Goal: Task Accomplishment & Management: Complete application form

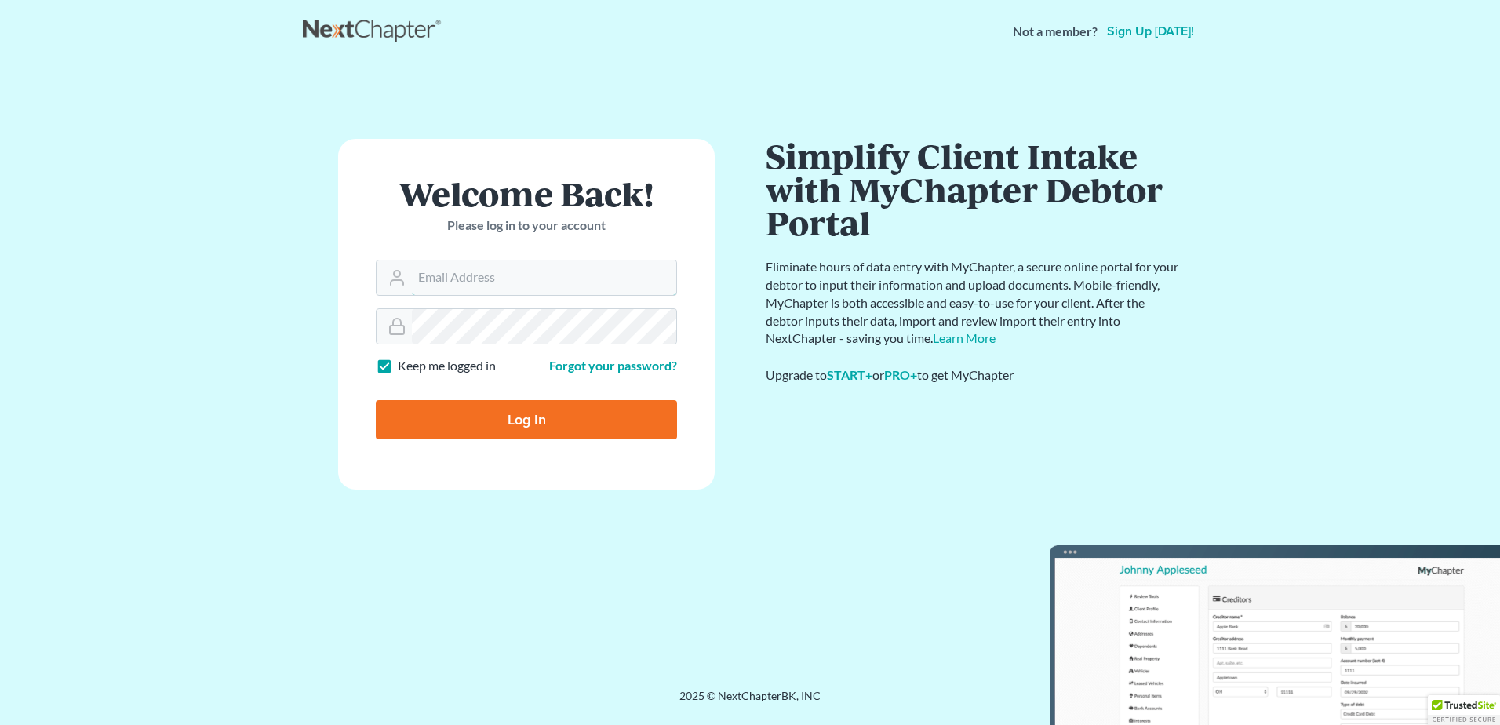
type input "tom@whblaw.org"
click at [528, 414] on input "Log In" at bounding box center [526, 419] width 301 height 39
type input "Thinking..."
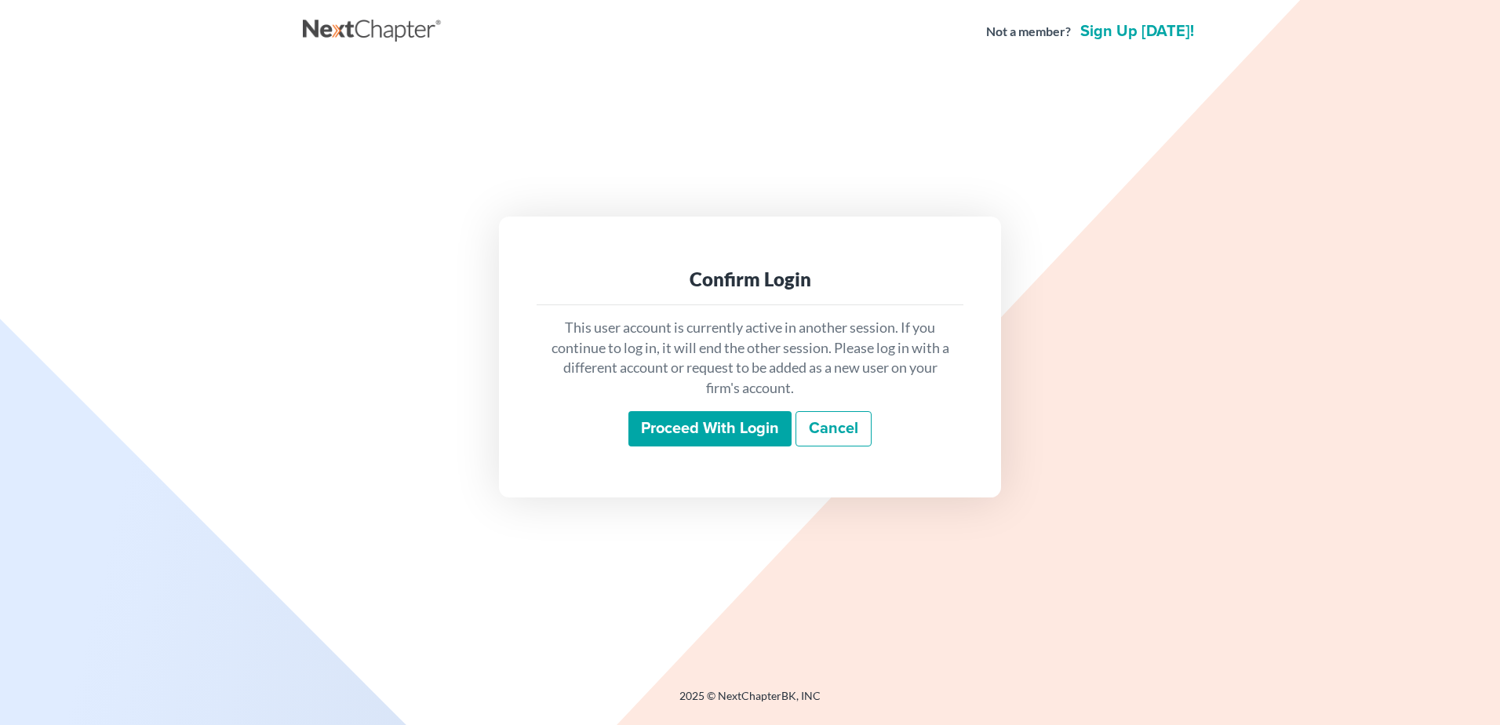
click at [711, 425] on input "Proceed with login" at bounding box center [709, 429] width 163 height 36
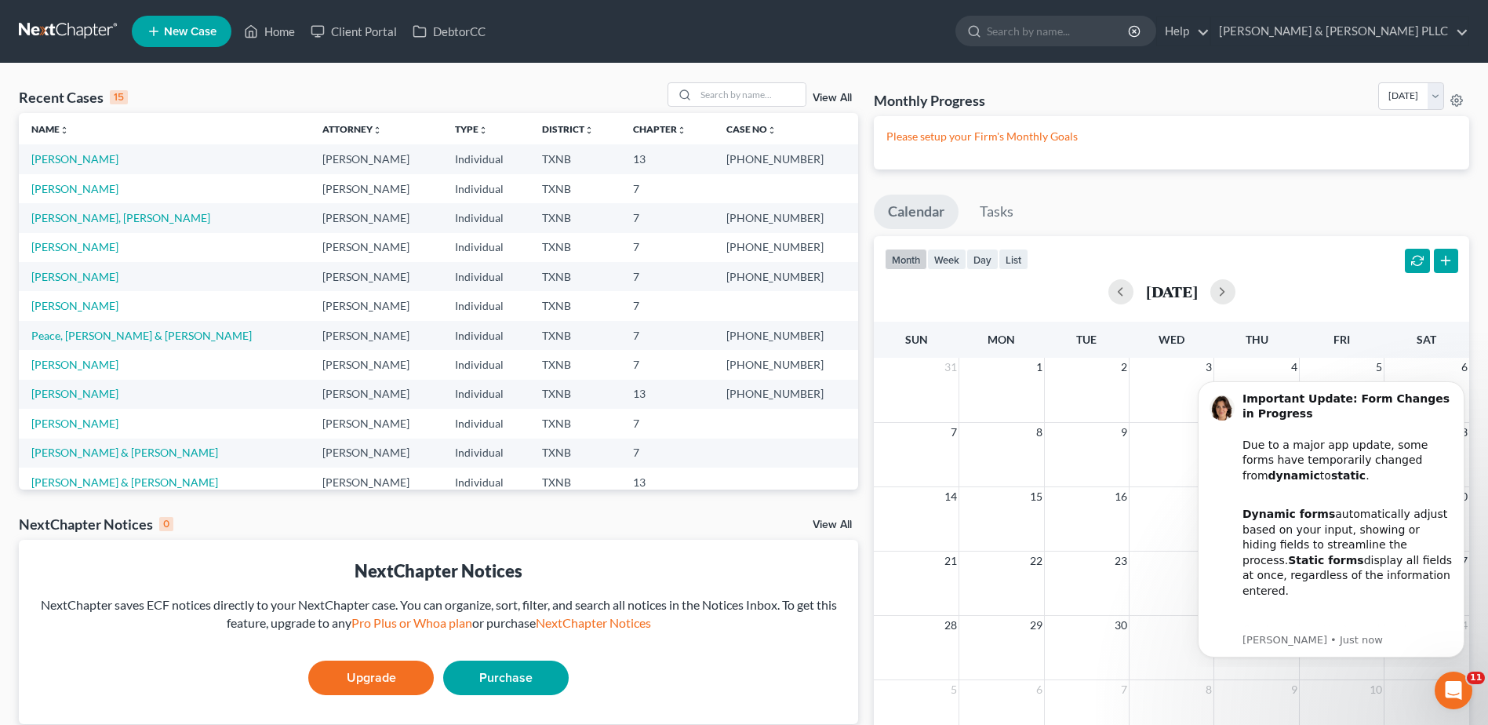
click at [227, 99] on div "Recent Cases 15 View All" at bounding box center [438, 97] width 839 height 31
drag, startPoint x: 1139, startPoint y: 30, endPoint x: 1137, endPoint y: 40, distance: 10.5
click at [1130, 34] on input "search" at bounding box center [1059, 30] width 144 height 29
click at [1210, 24] on link "Help" at bounding box center [1183, 31] width 53 height 28
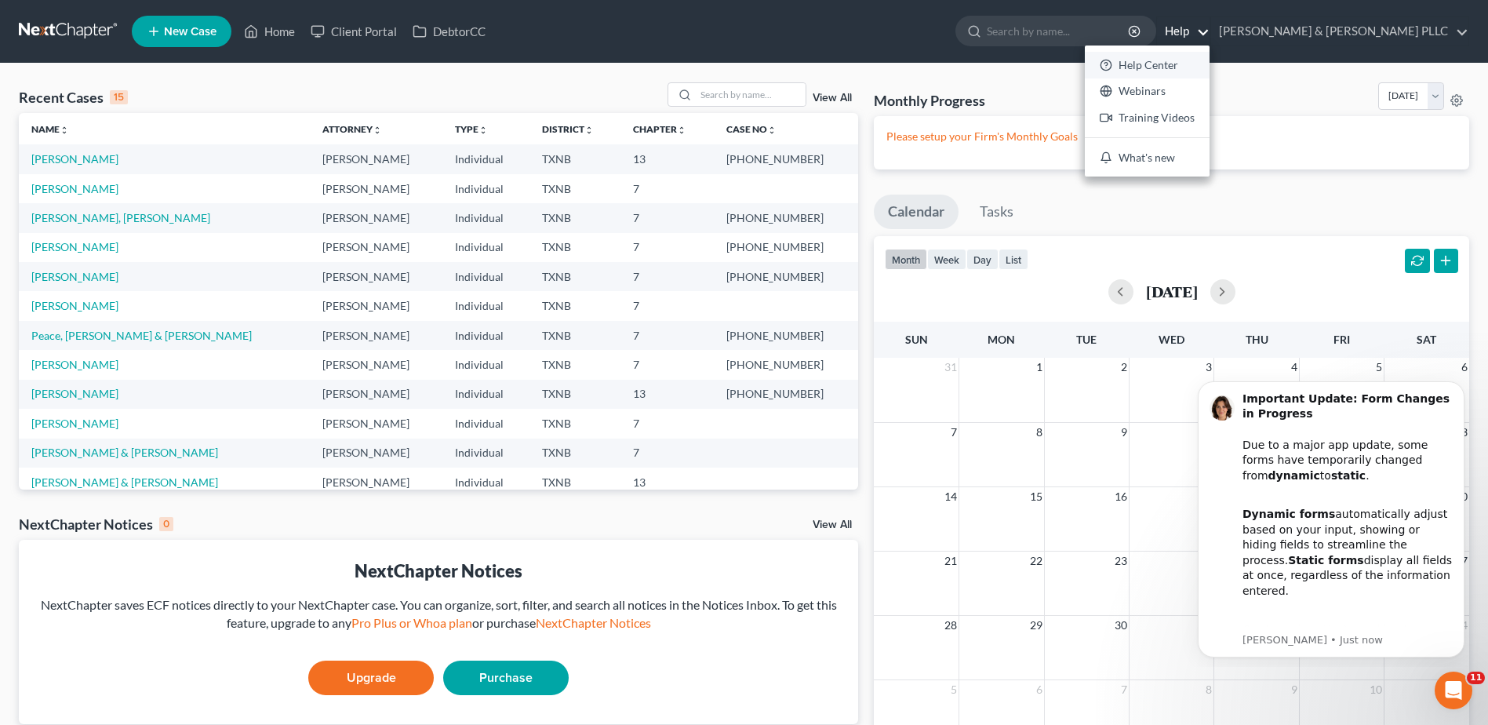
click at [1210, 60] on link "Help Center" at bounding box center [1147, 65] width 125 height 27
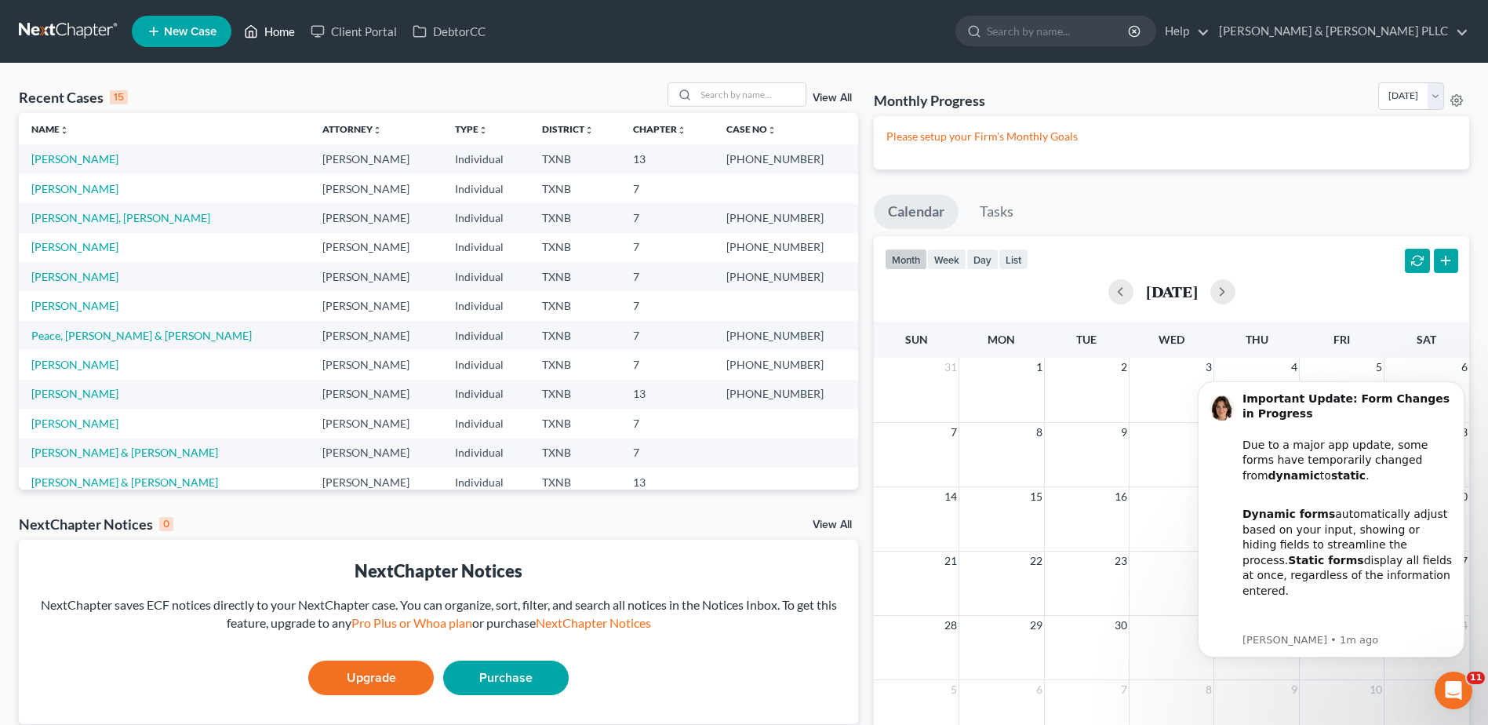
click at [275, 28] on link "Home" at bounding box center [269, 31] width 67 height 28
click at [164, 26] on span "New Case" at bounding box center [190, 32] width 53 height 12
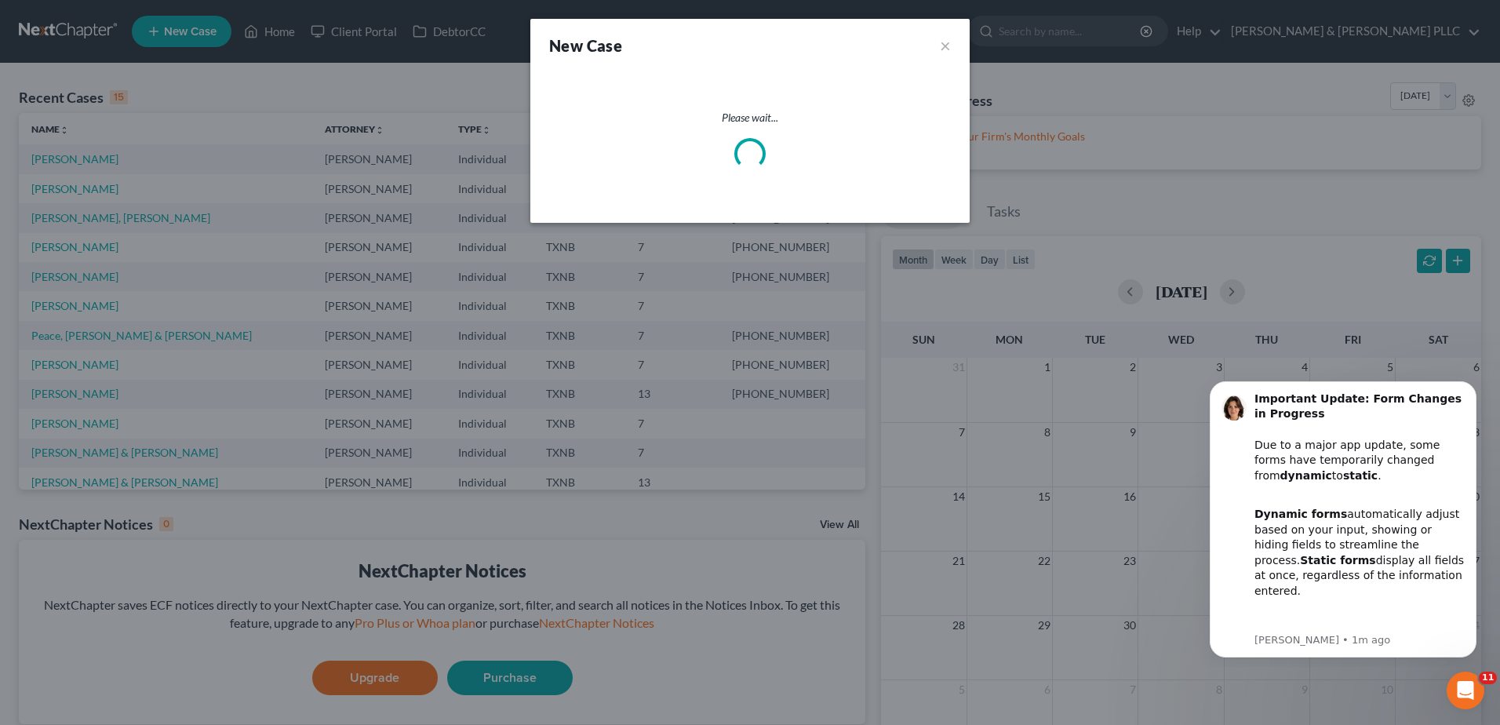
select select "78"
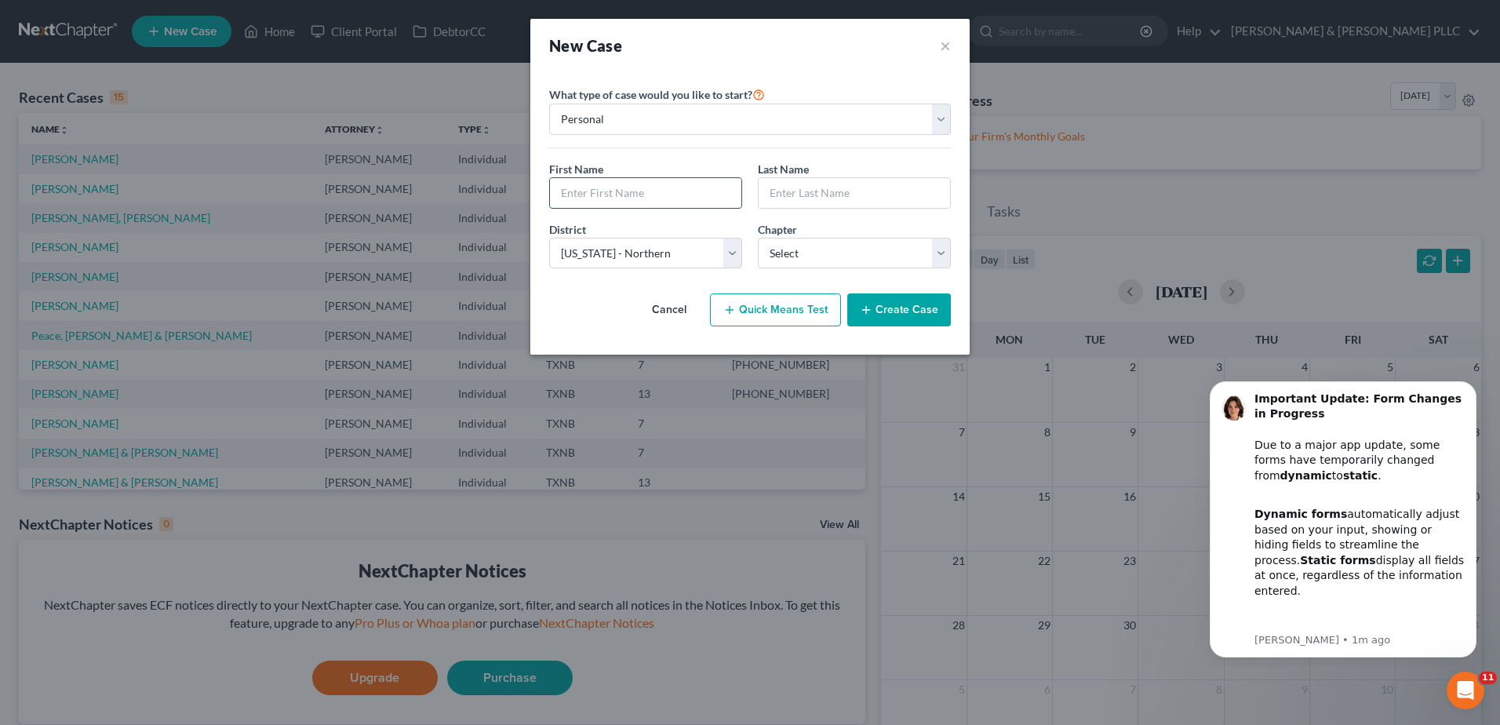
click at [657, 196] on input "text" at bounding box center [645, 193] width 191 height 30
type input "[PERSON_NAME]"
click at [938, 253] on select "Select 7 11 12 13" at bounding box center [854, 253] width 193 height 31
select select "0"
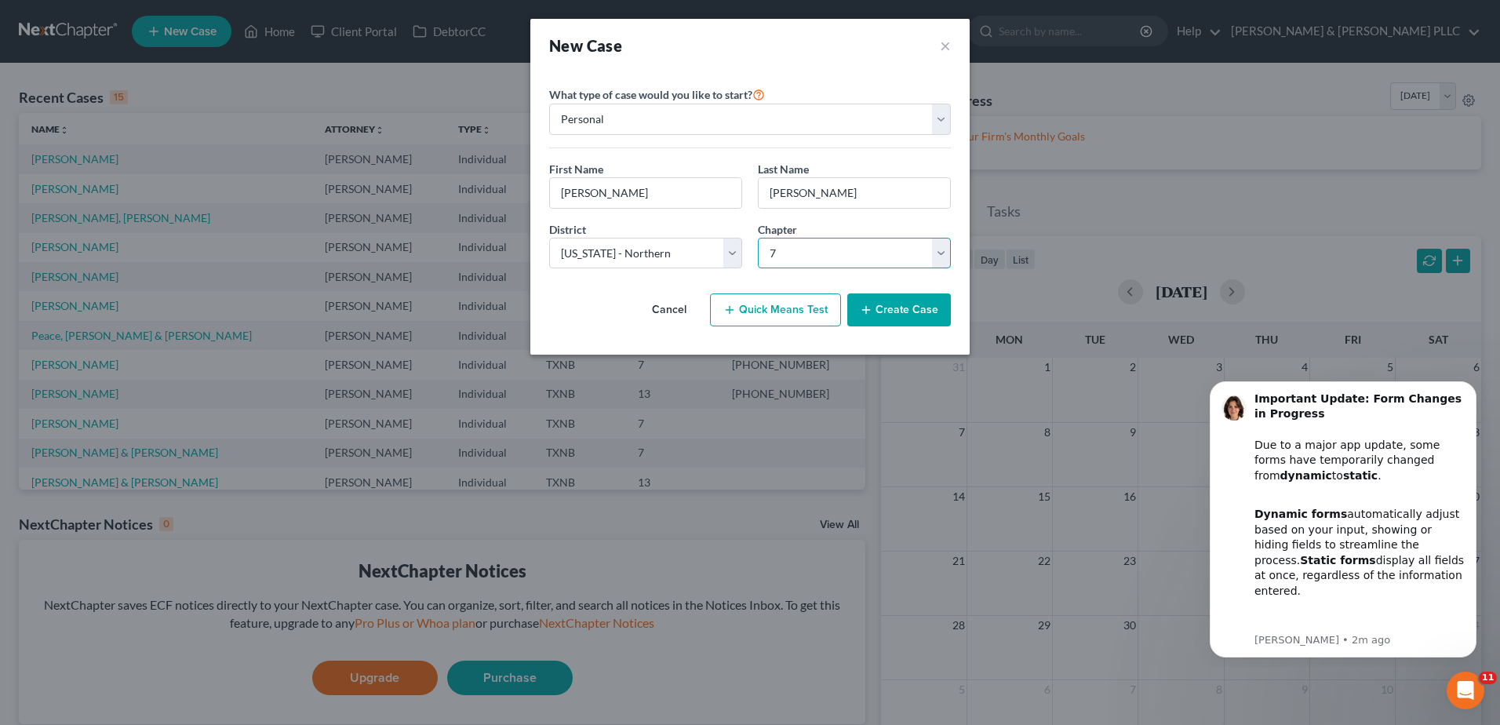
click at [758, 238] on select "Select 7 11 12 13" at bounding box center [854, 253] width 193 height 31
click at [879, 304] on button "Create Case" at bounding box center [899, 309] width 104 height 33
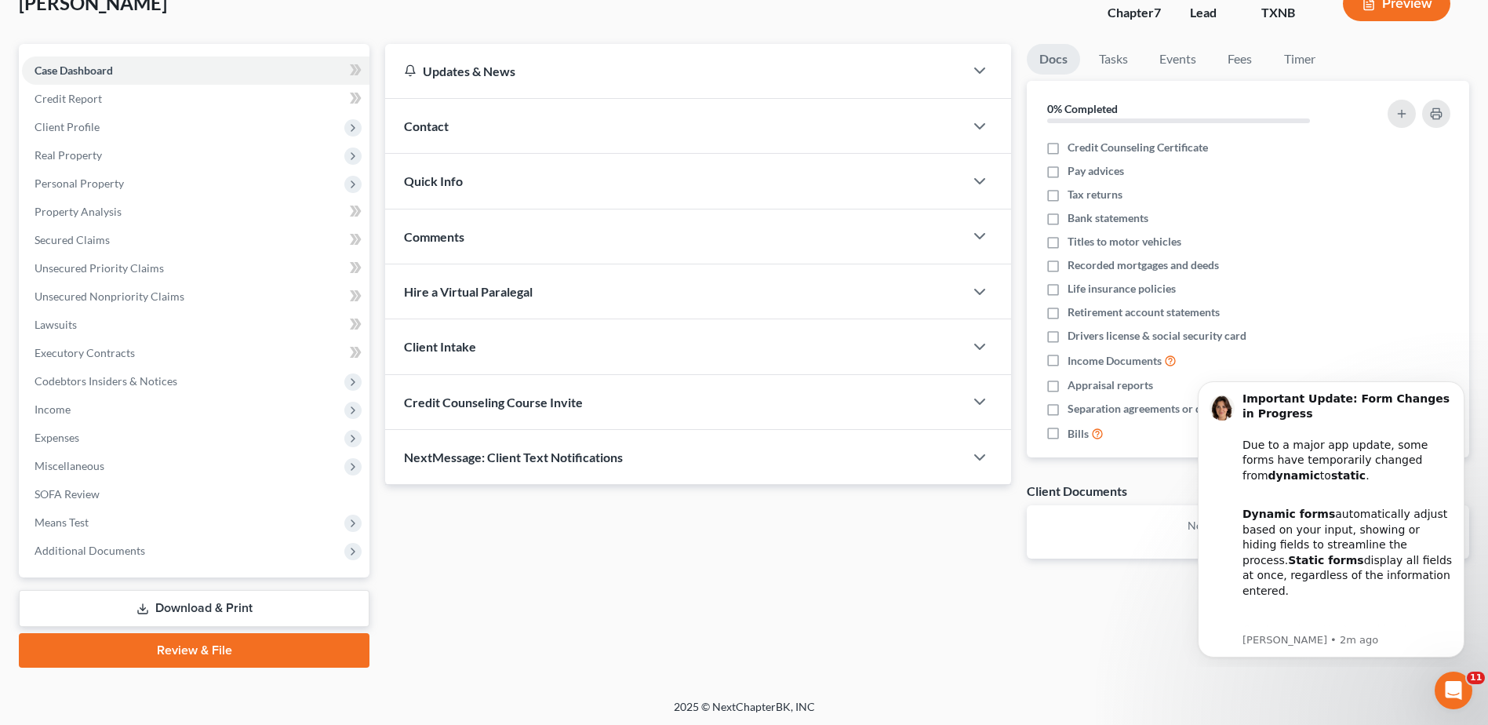
scroll to position [109, 0]
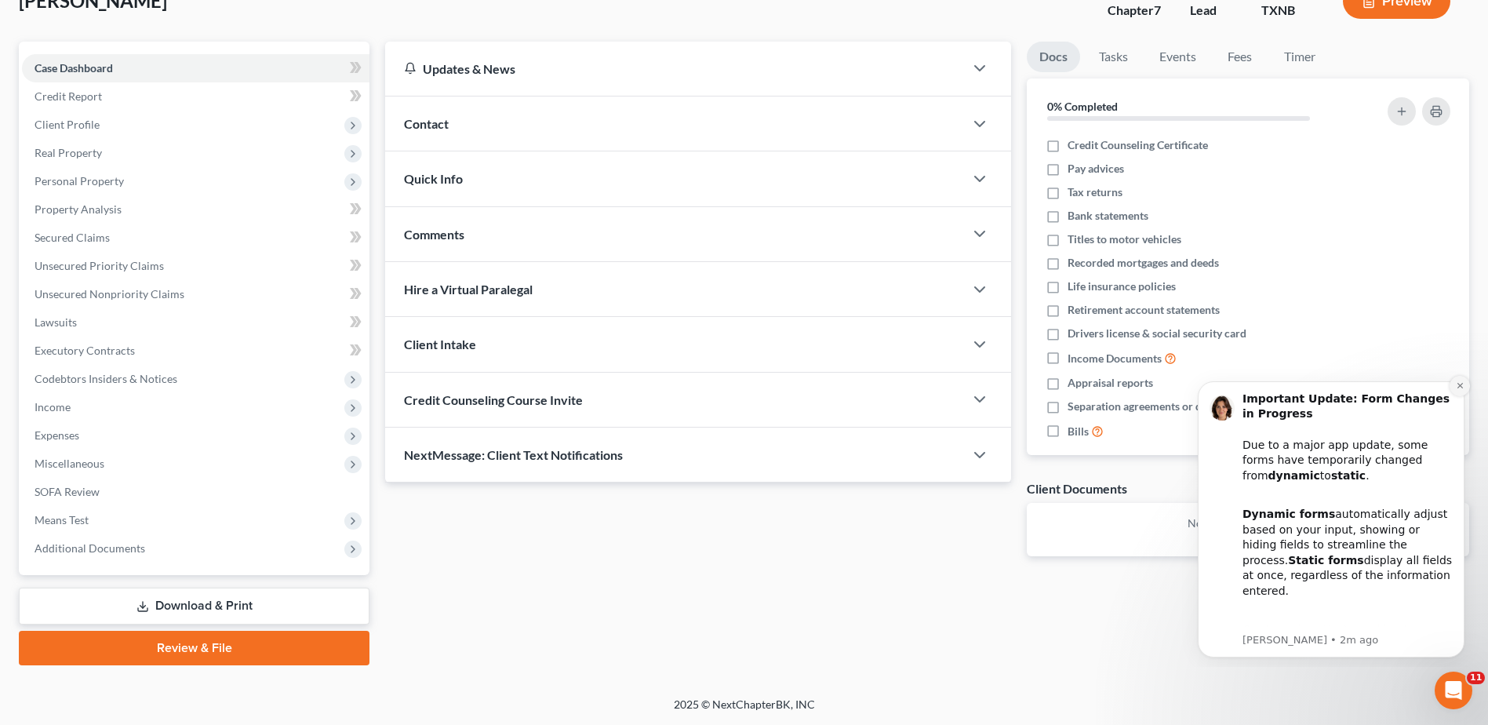
click at [1458, 384] on icon "Dismiss notification" at bounding box center [1459, 385] width 5 height 5
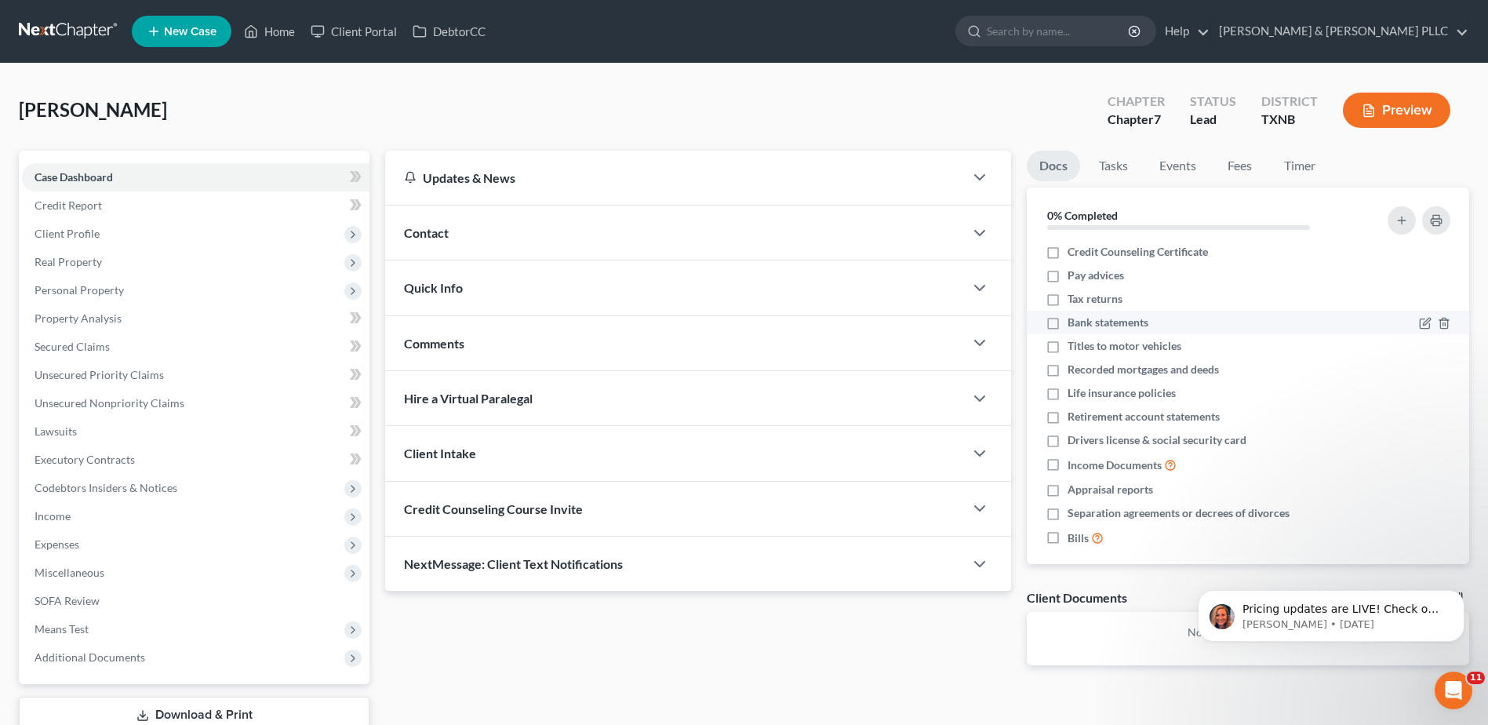
scroll to position [0, 0]
click at [1456, 555] on div "Pricing updates are LIVE! Check out My Account Settings &gt; Pricing Plans to v…" at bounding box center [1331, 544] width 289 height 196
click at [1456, 556] on div "Pricing updates are LIVE! Check out My Account Settings &gt; Pricing Plans to v…" at bounding box center [1331, 544] width 289 height 196
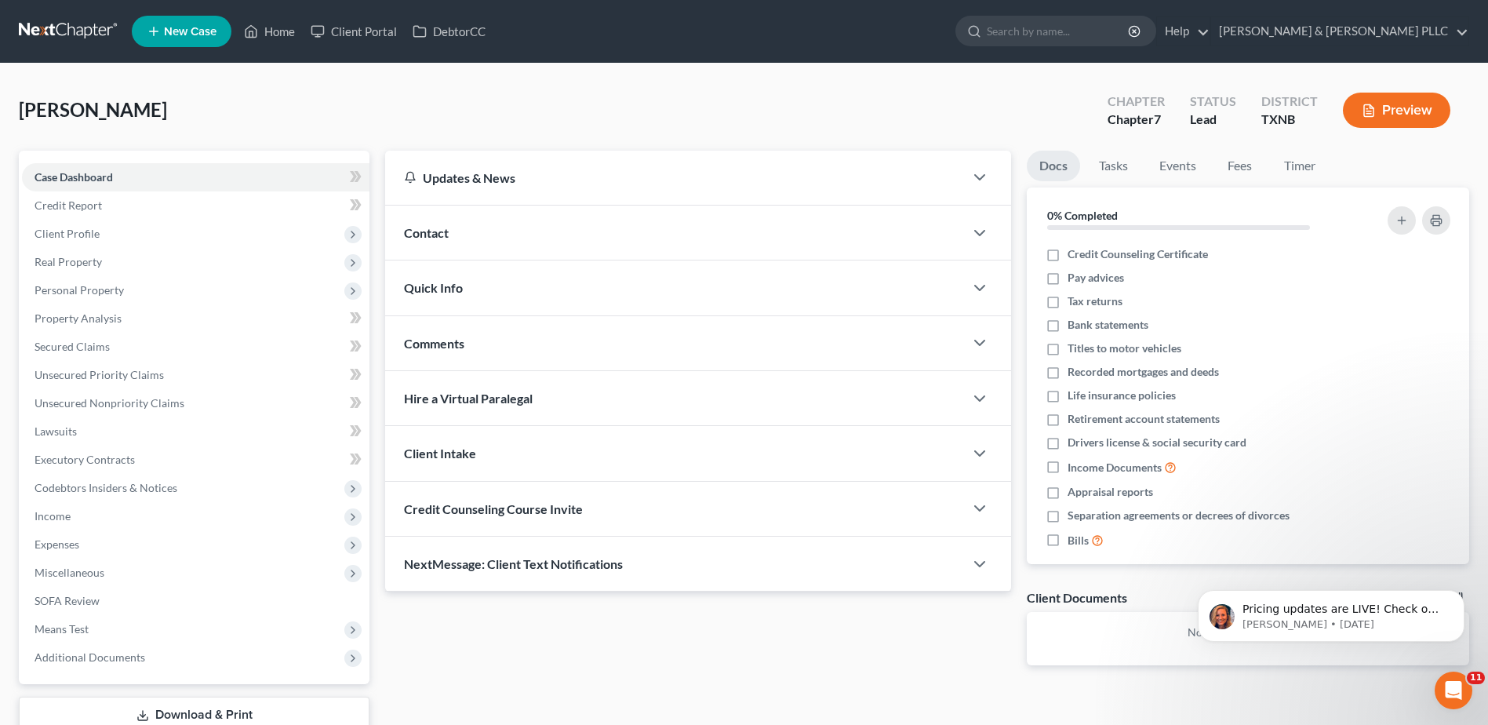
click at [949, 639] on div "Updates & News × [US_STATE] Northern: Faster Filing Times! Updates have been ma…" at bounding box center [698, 421] width 642 height 540
click at [1162, 586] on div "Docs Tasks Events Fees Timer 0% Completed Nothing here yet! Credit Counseling C…" at bounding box center [1248, 421] width 458 height 540
click at [1458, 597] on icon "Dismiss notification" at bounding box center [1460, 594] width 9 height 9
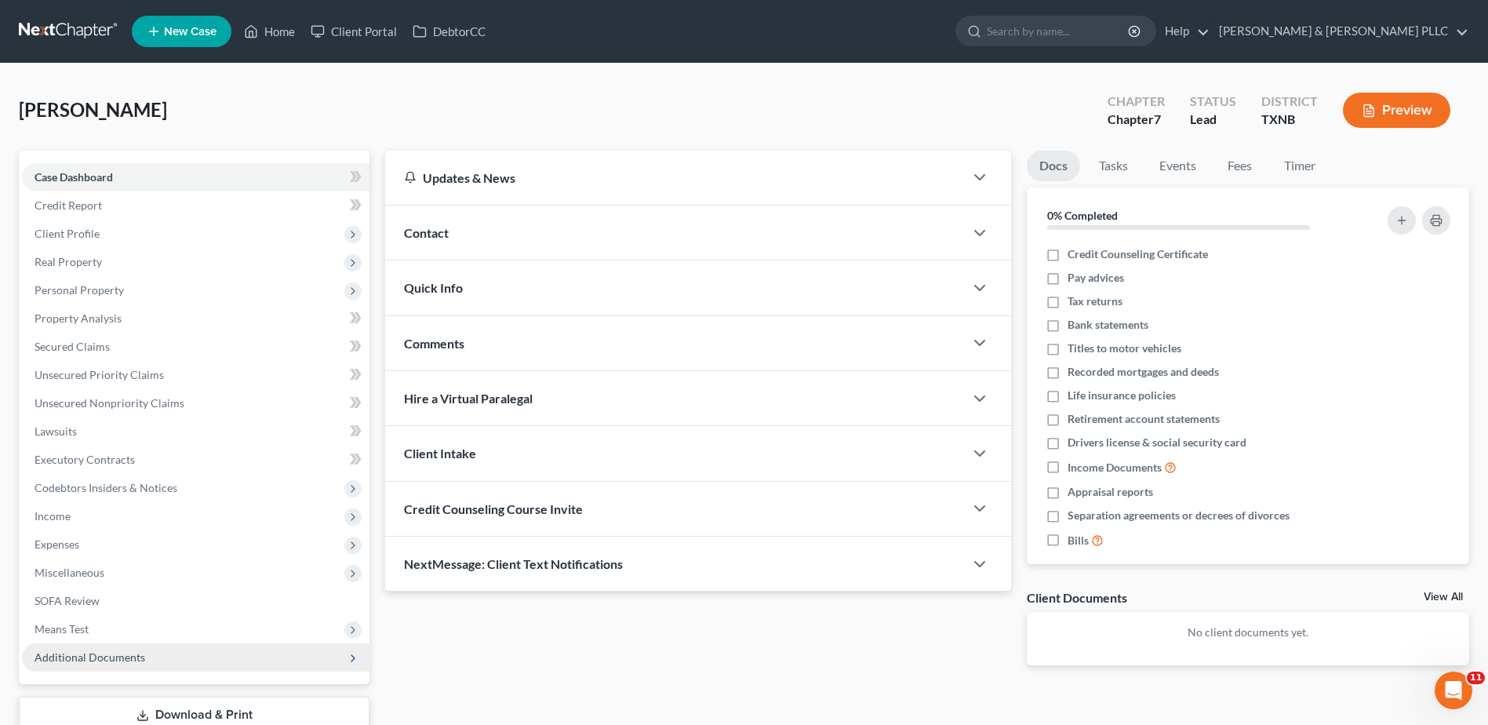
click at [348, 656] on icon at bounding box center [353, 658] width 13 height 13
click at [111, 174] on span "Case Dashboard" at bounding box center [74, 176] width 78 height 13
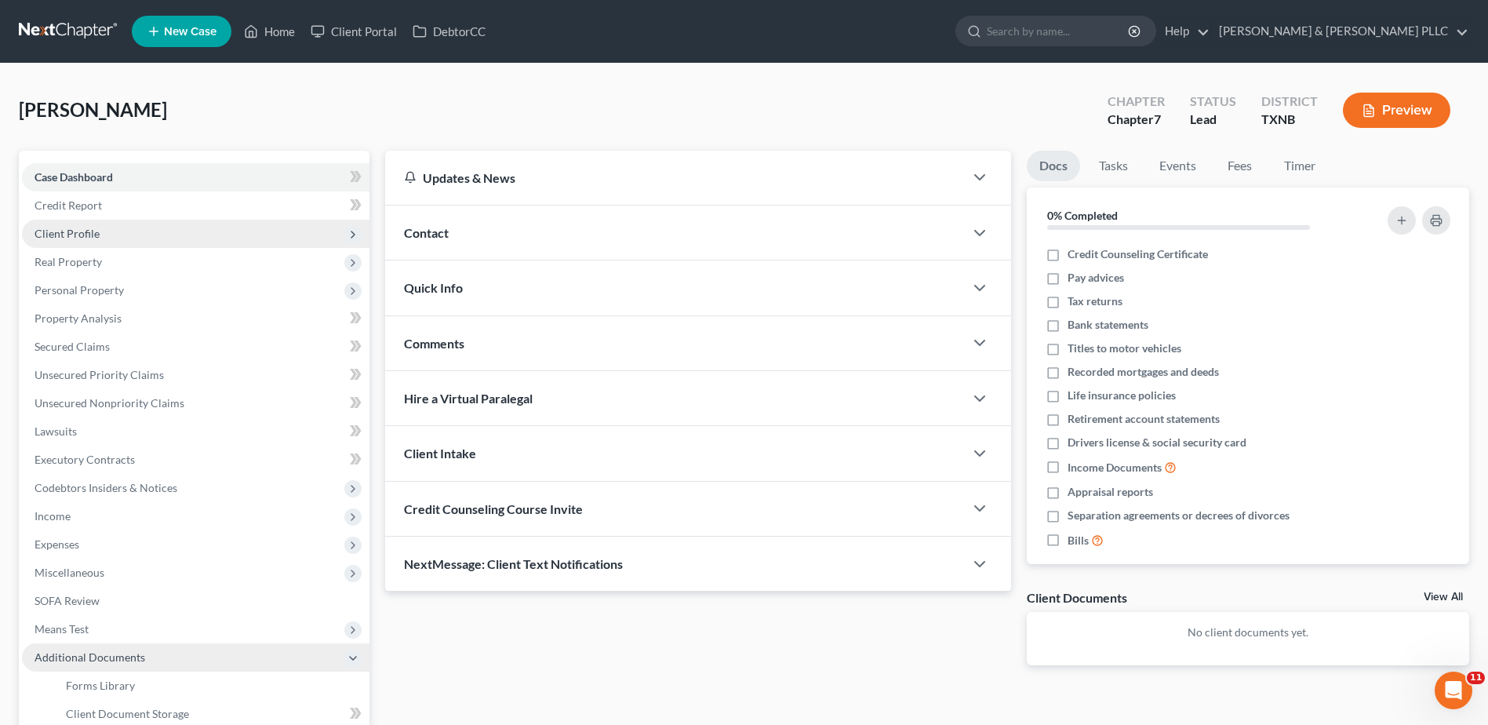
click at [88, 230] on span "Client Profile" at bounding box center [67, 233] width 65 height 13
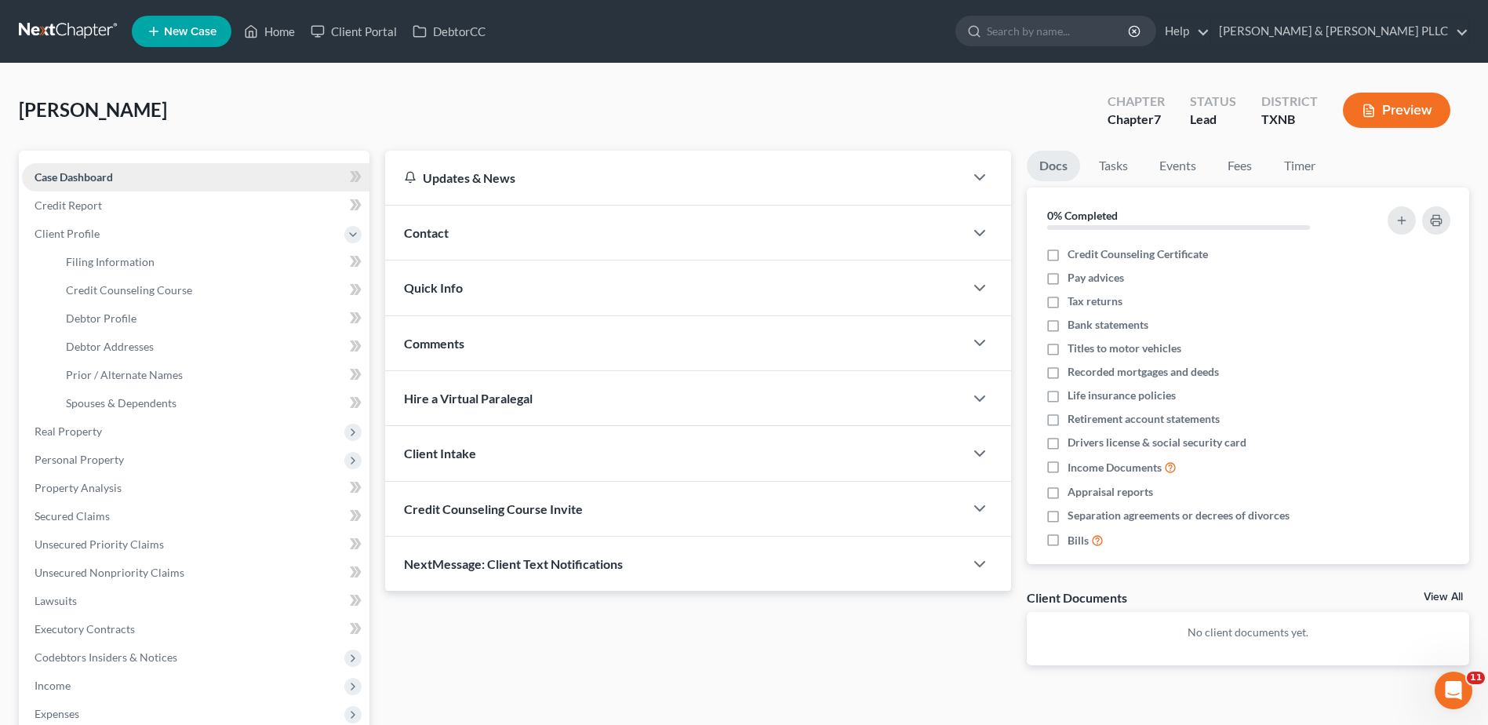
click at [79, 174] on span "Case Dashboard" at bounding box center [74, 176] width 78 height 13
click at [71, 199] on span "Credit Report" at bounding box center [68, 204] width 67 height 13
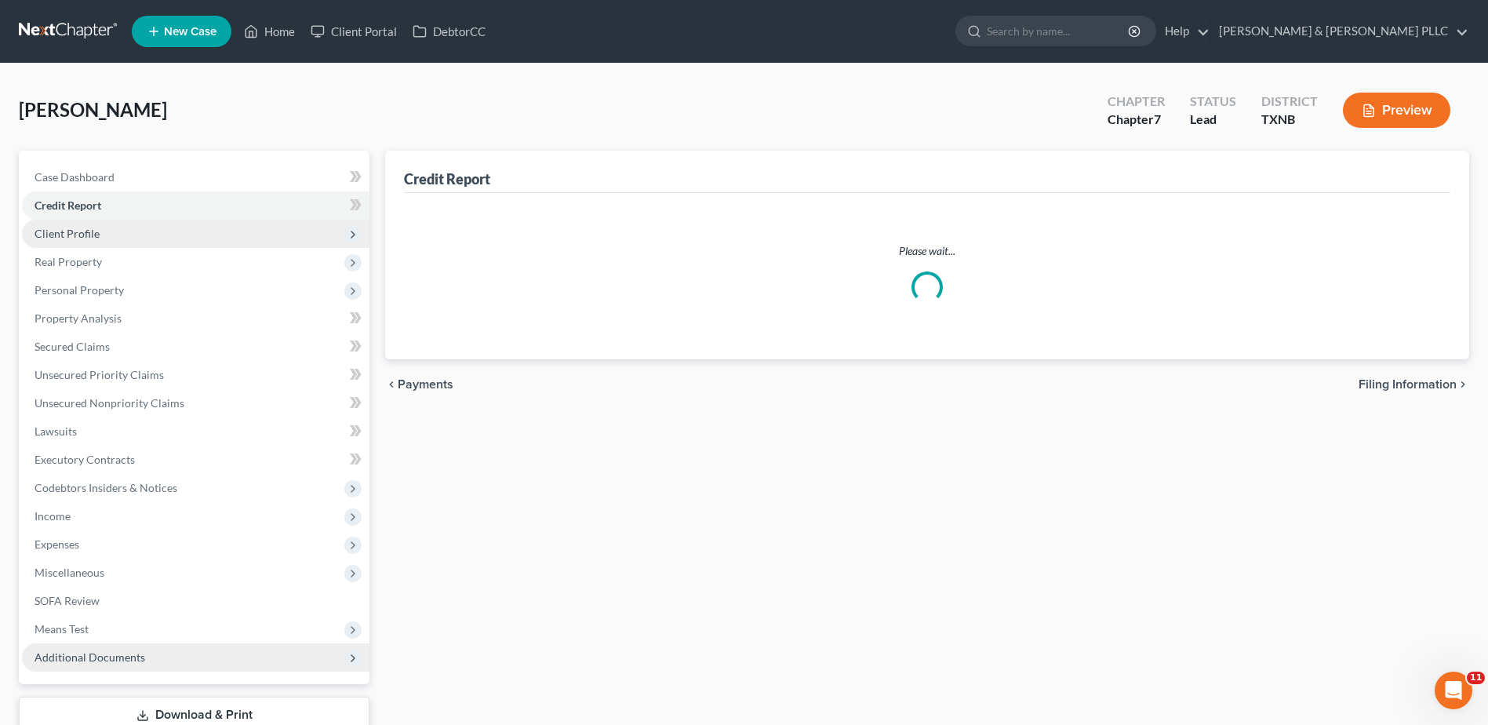
click at [77, 229] on span "Client Profile" at bounding box center [67, 233] width 65 height 13
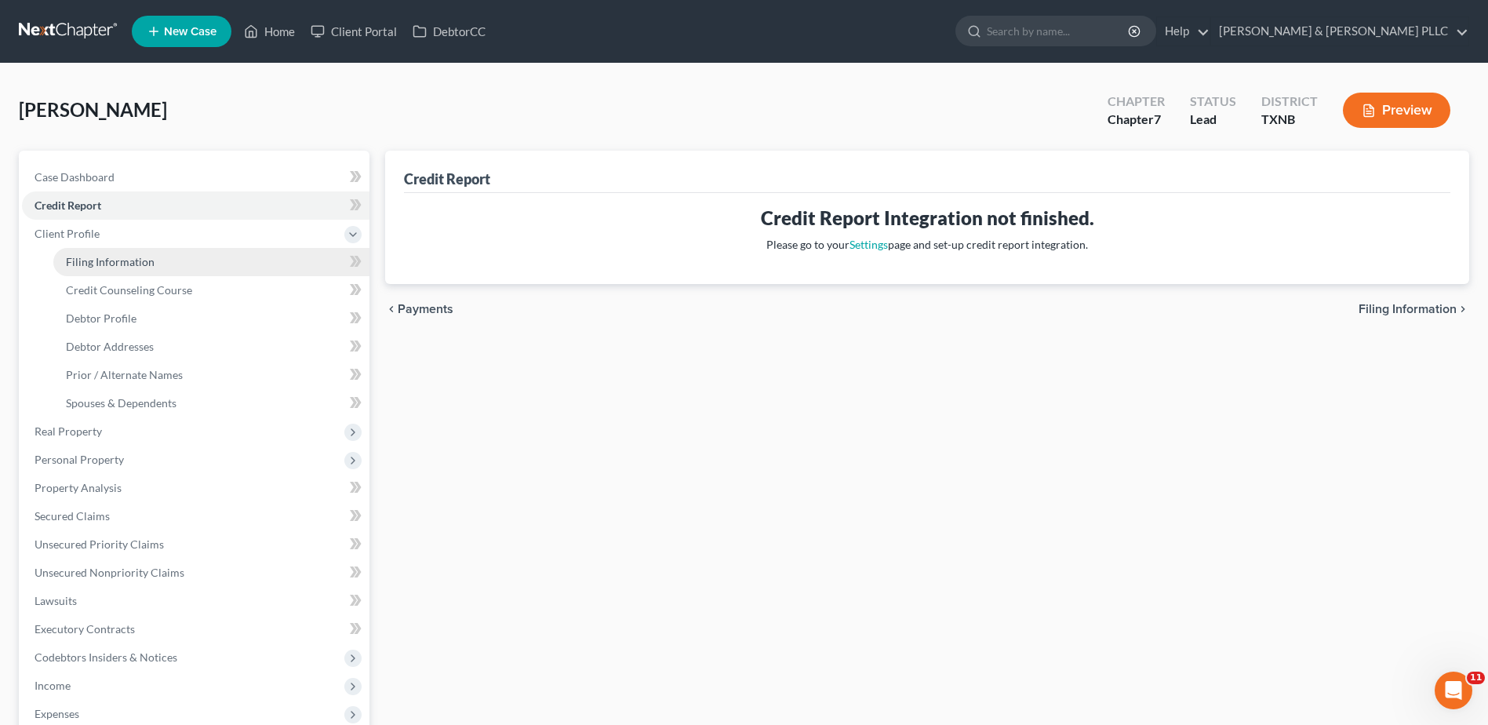
click at [92, 261] on span "Filing Information" at bounding box center [110, 261] width 89 height 13
select select "1"
select select "0"
select select "78"
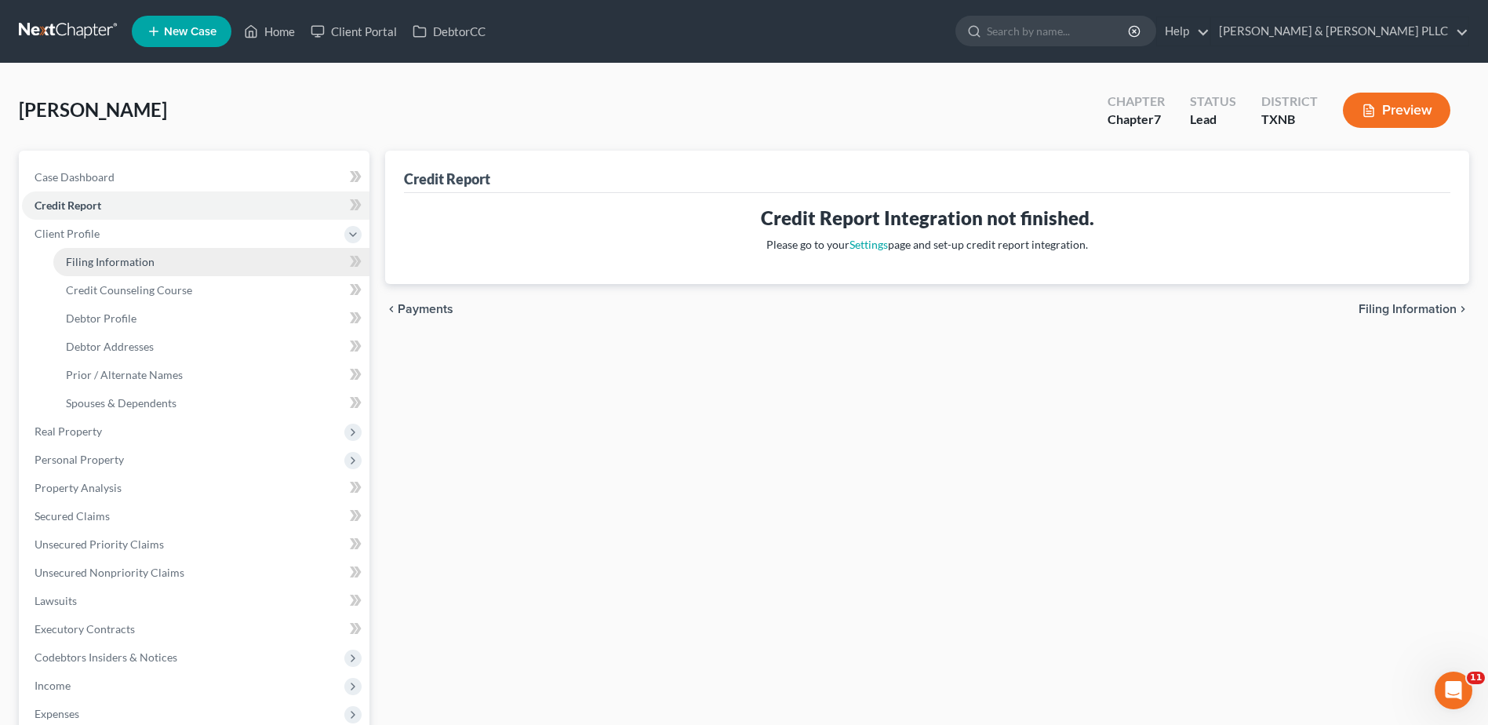
select select "45"
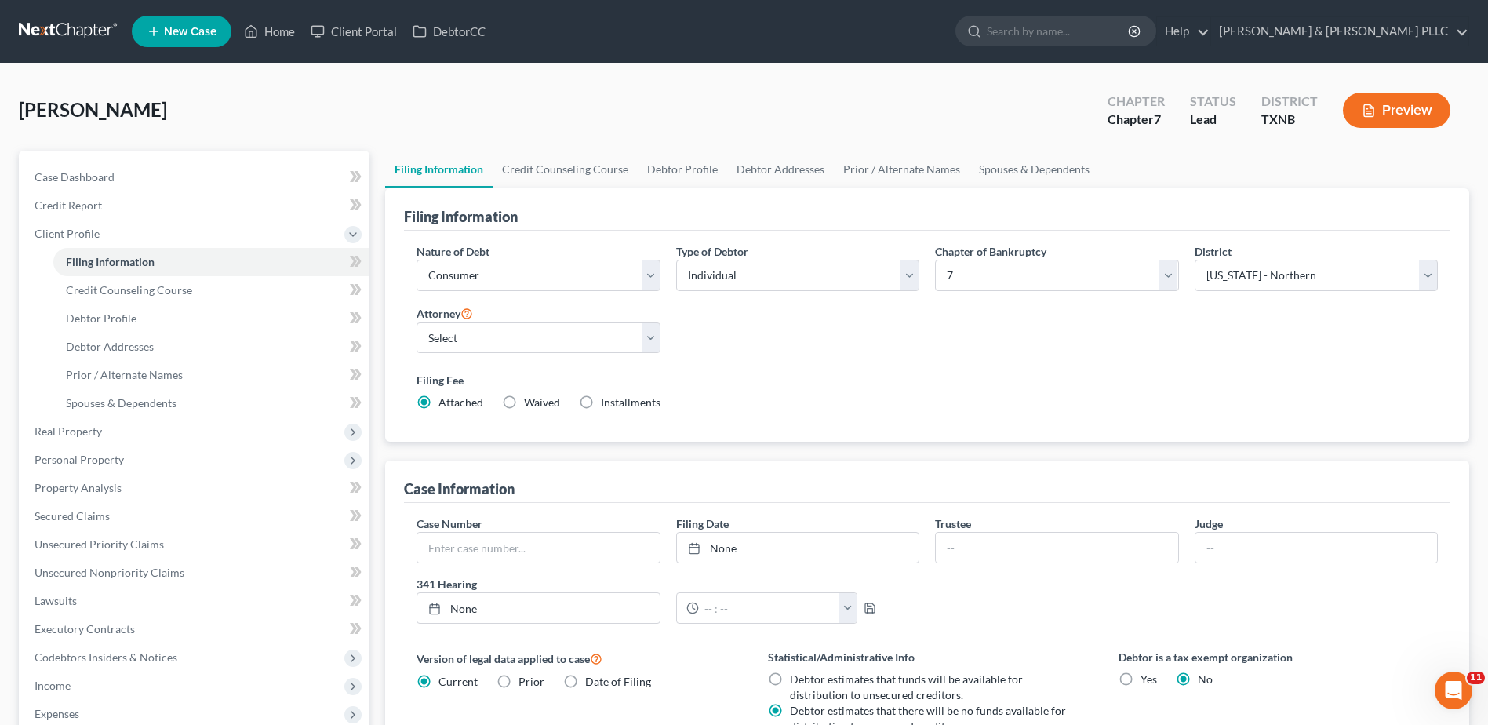
click at [167, 107] on span "[PERSON_NAME]" at bounding box center [93, 109] width 148 height 23
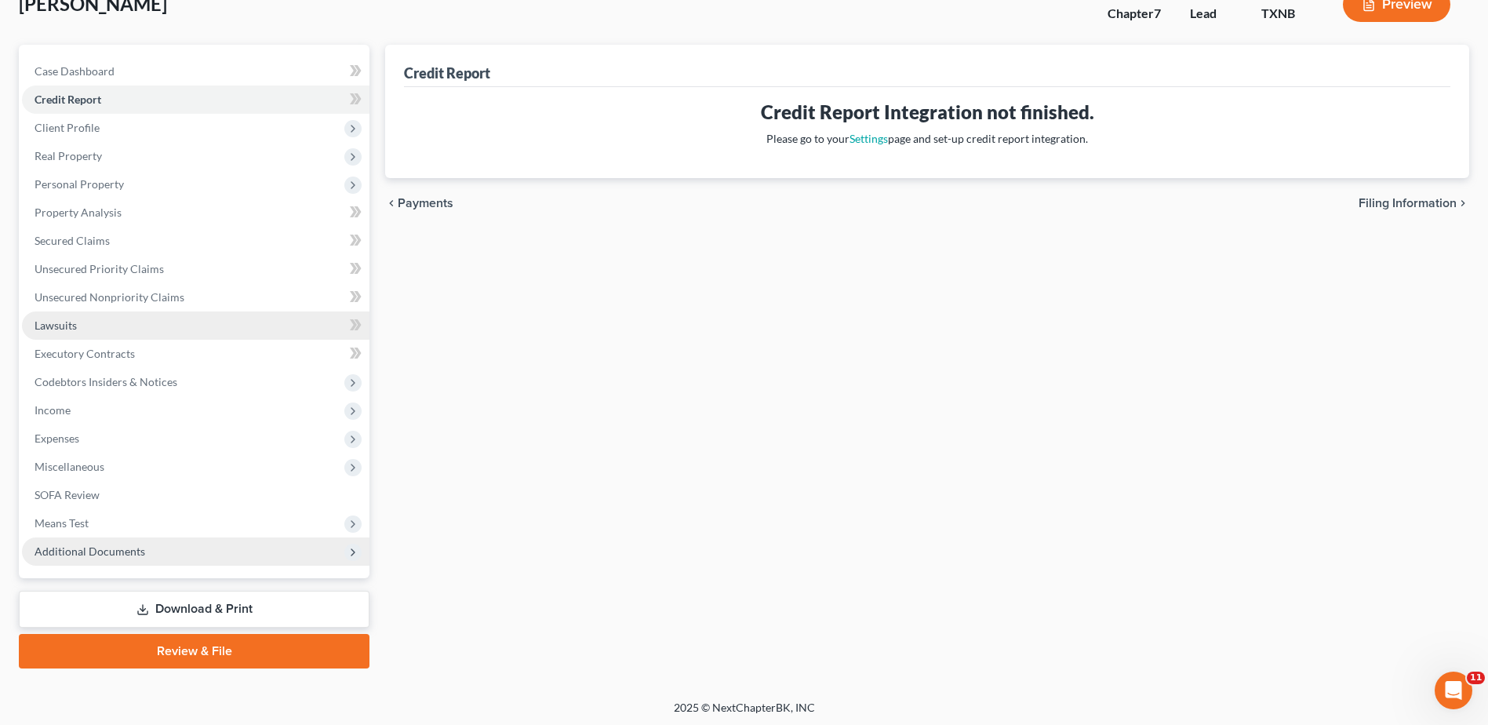
scroll to position [109, 0]
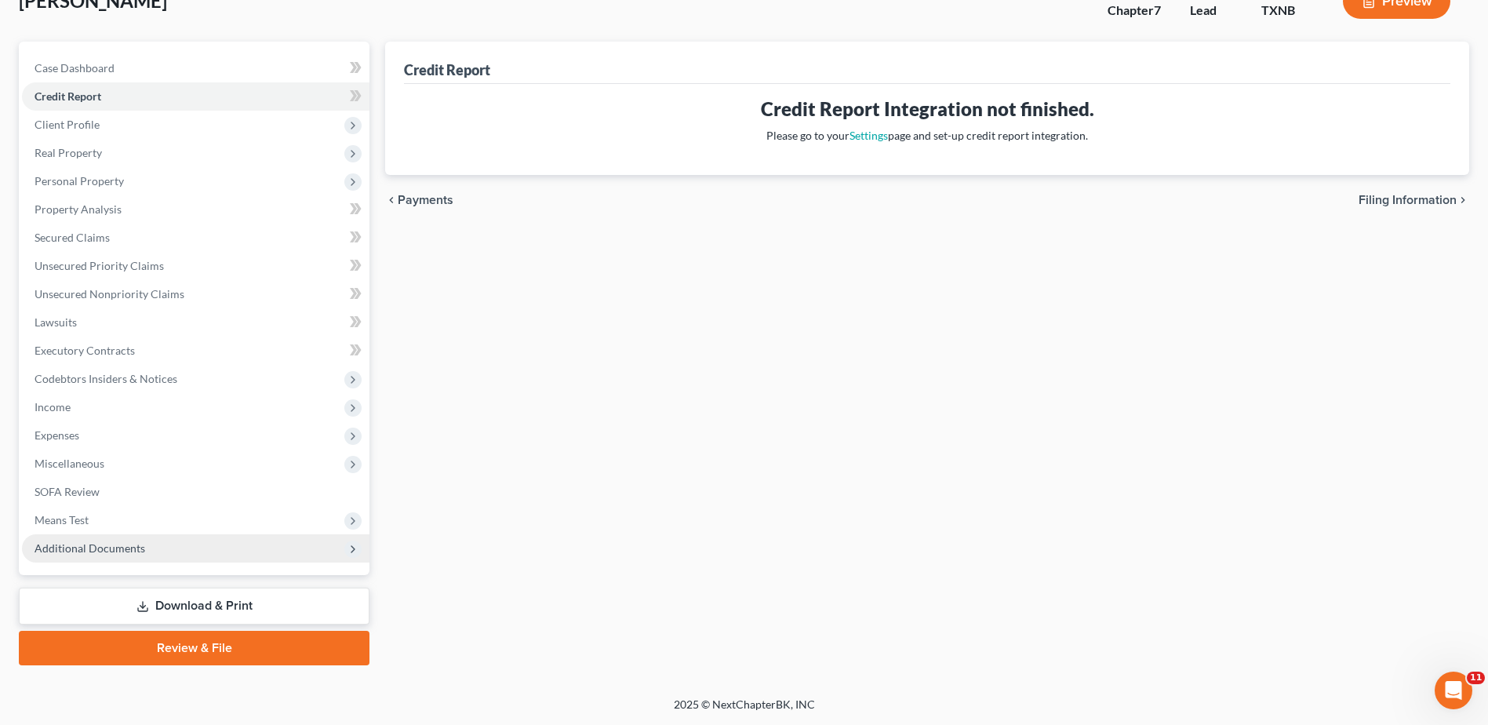
click at [341, 551] on span "Additional Documents" at bounding box center [195, 548] width 347 height 28
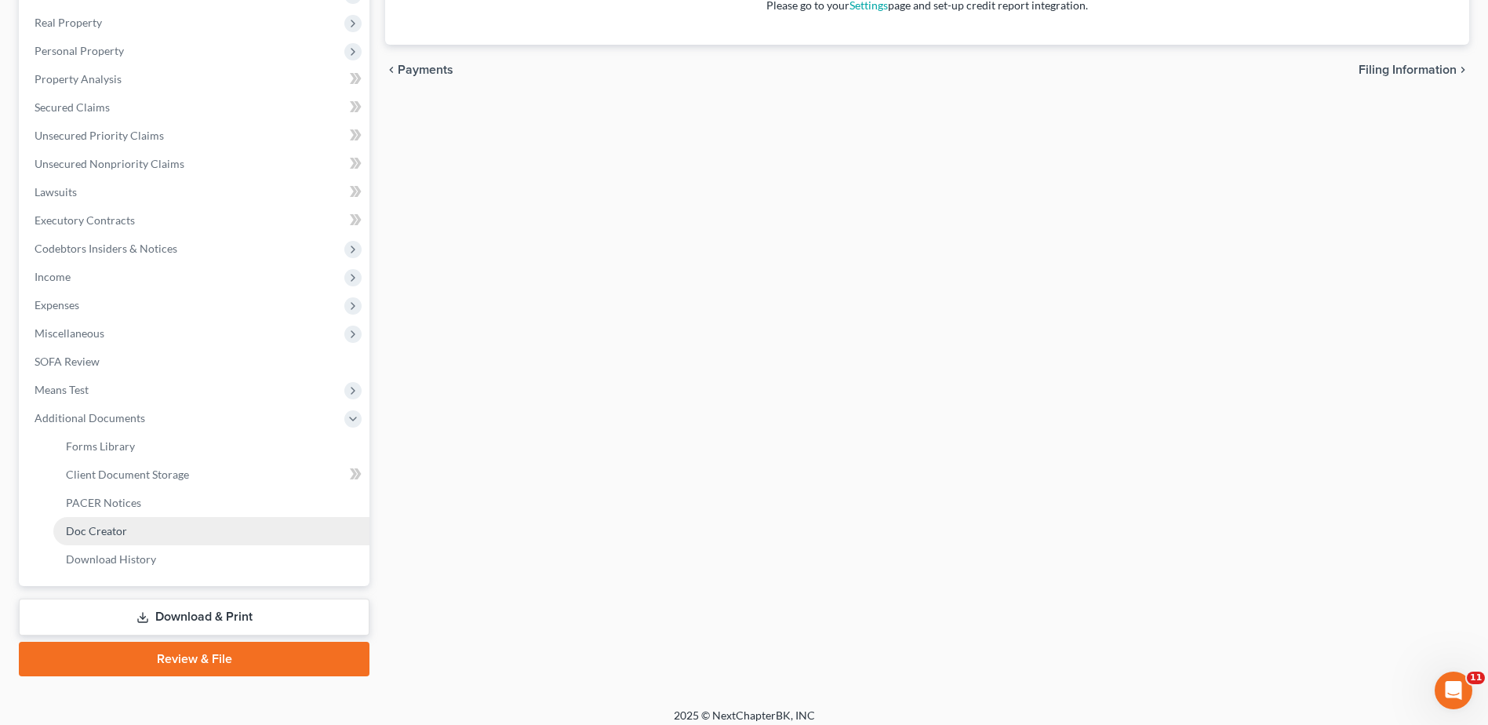
scroll to position [250, 0]
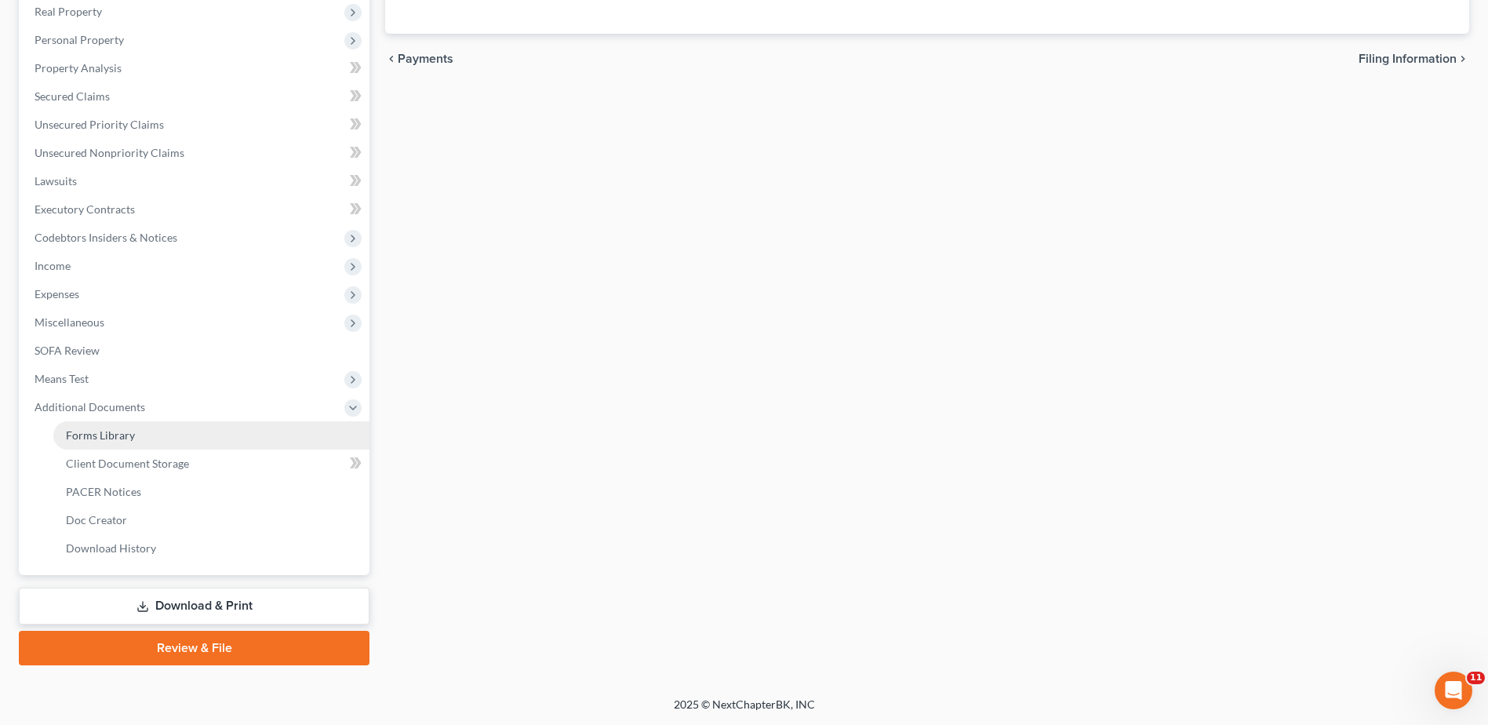
click at [114, 433] on span "Forms Library" at bounding box center [100, 434] width 69 height 13
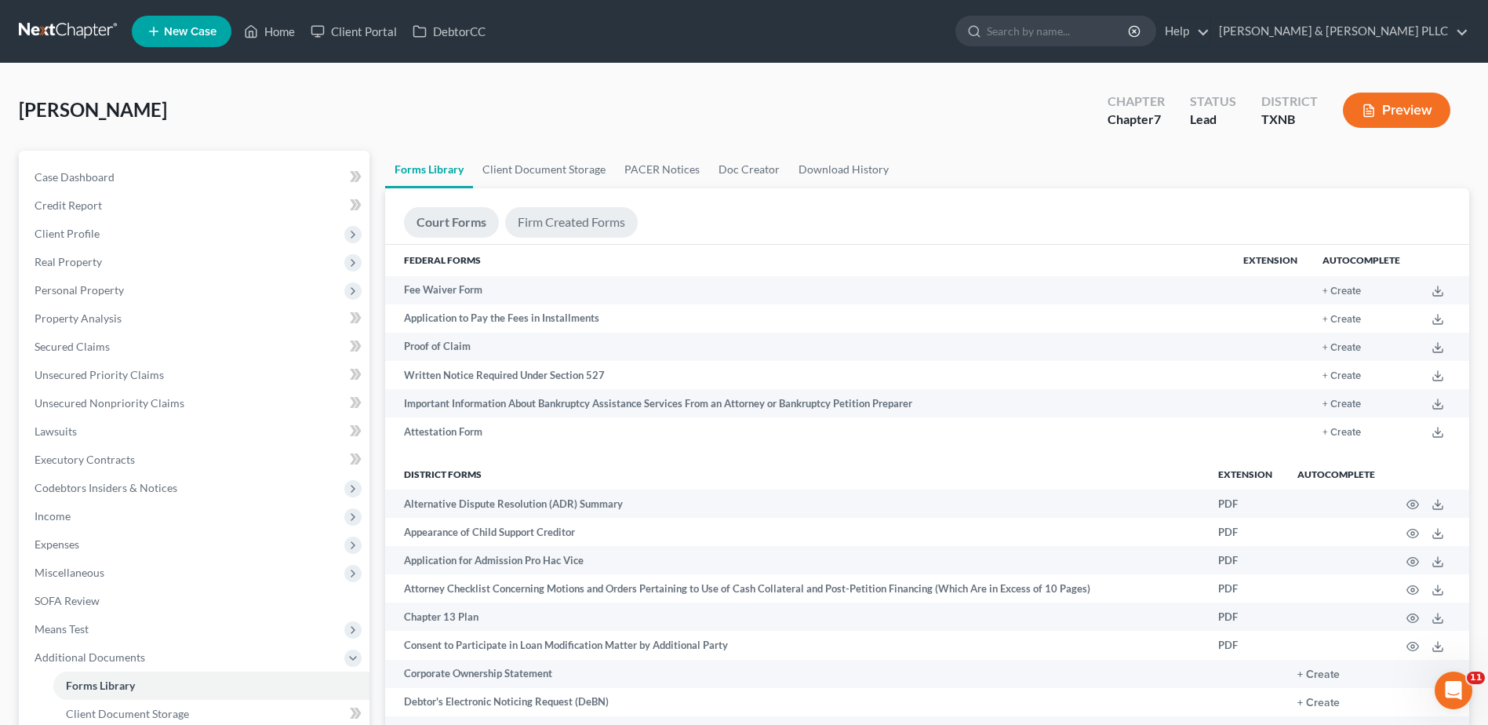
click at [590, 216] on link "Firm Created Forms" at bounding box center [571, 222] width 133 height 31
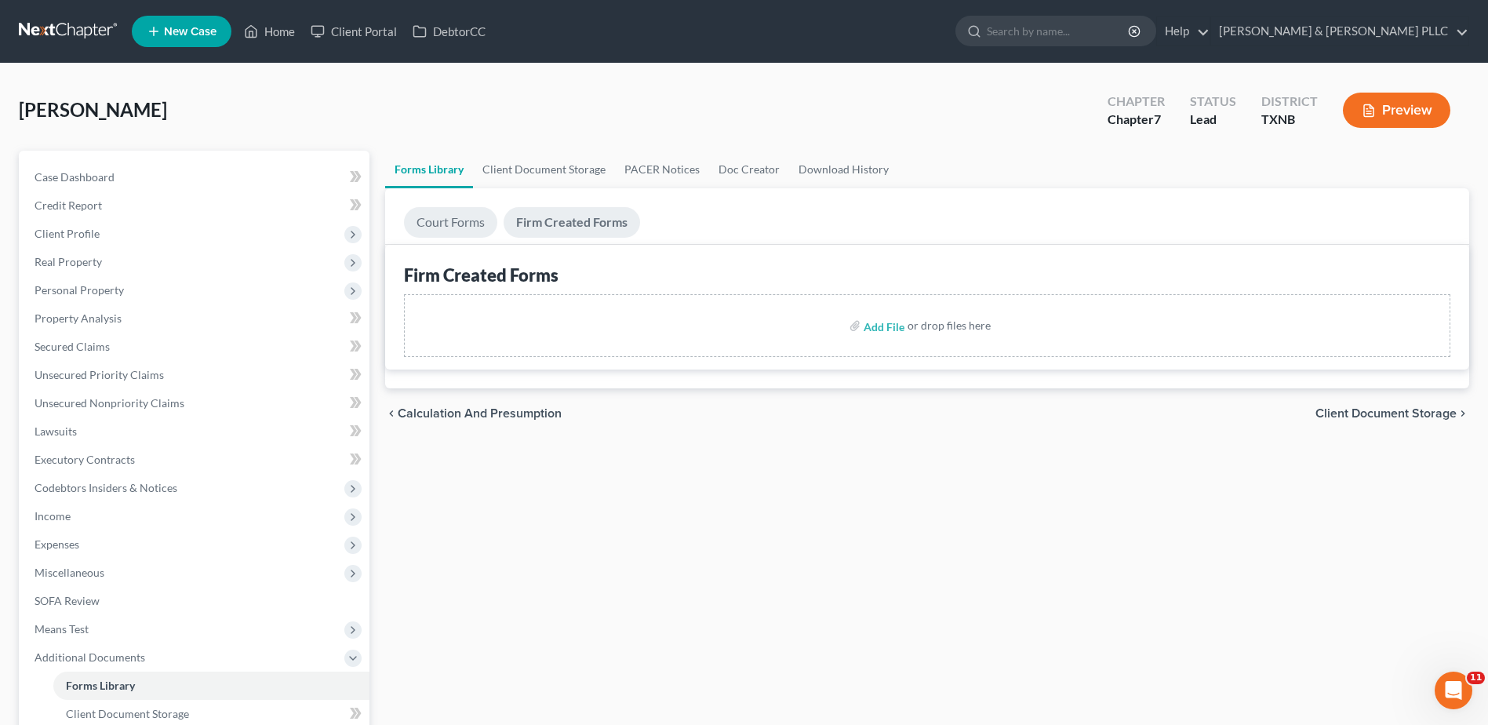
click at [457, 214] on link "Court Forms" at bounding box center [450, 222] width 93 height 31
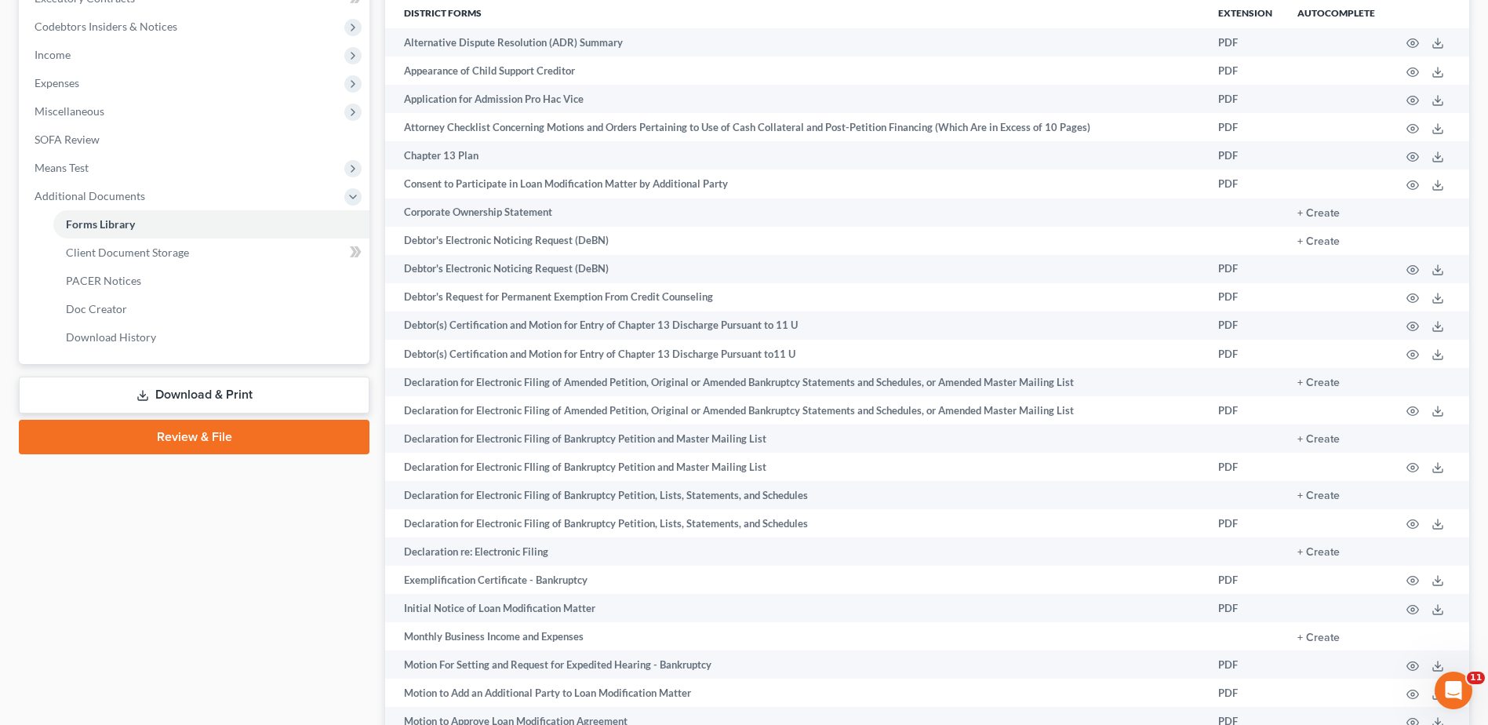
scroll to position [471, 0]
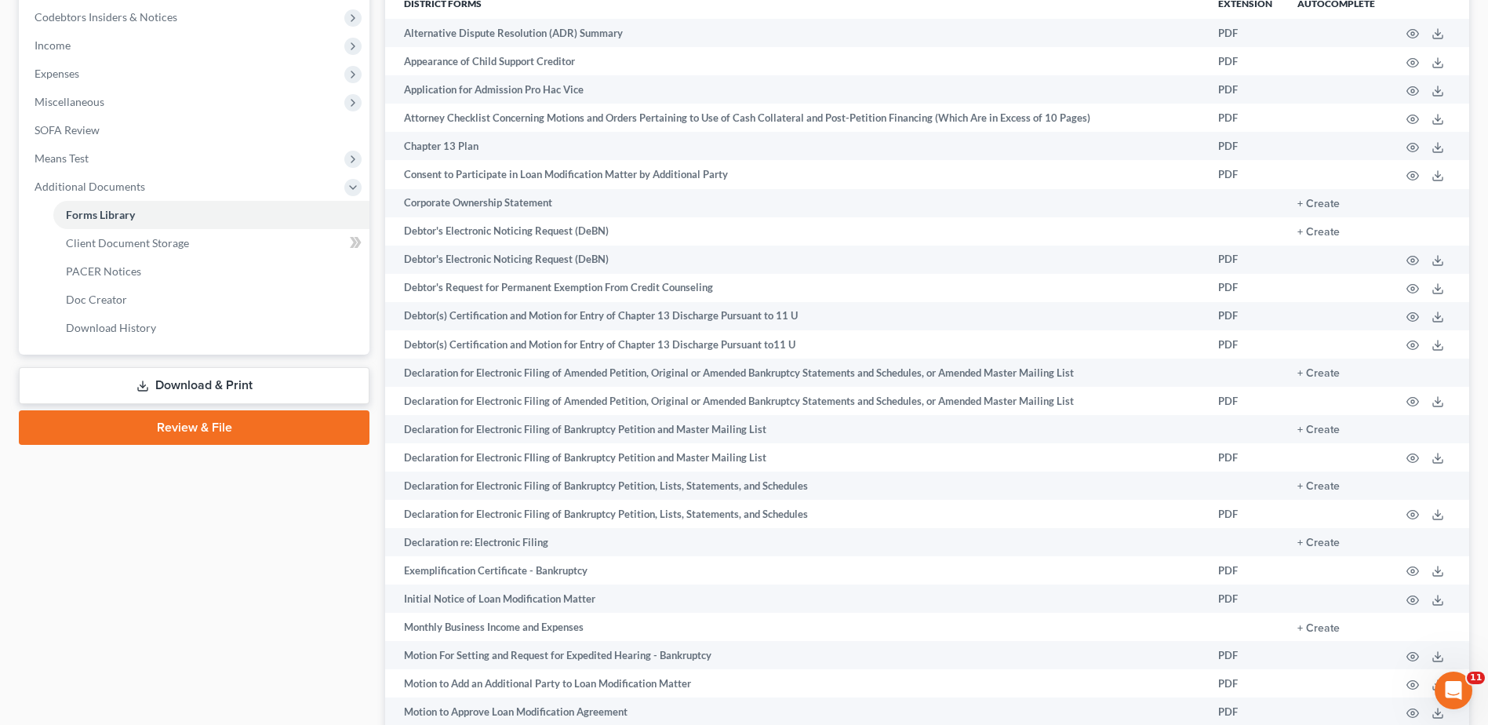
click at [195, 469] on div "Case Dashboard Payments Invoices Payments Payments Credit Report Client Profile" at bounding box center [194, 555] width 366 height 1750
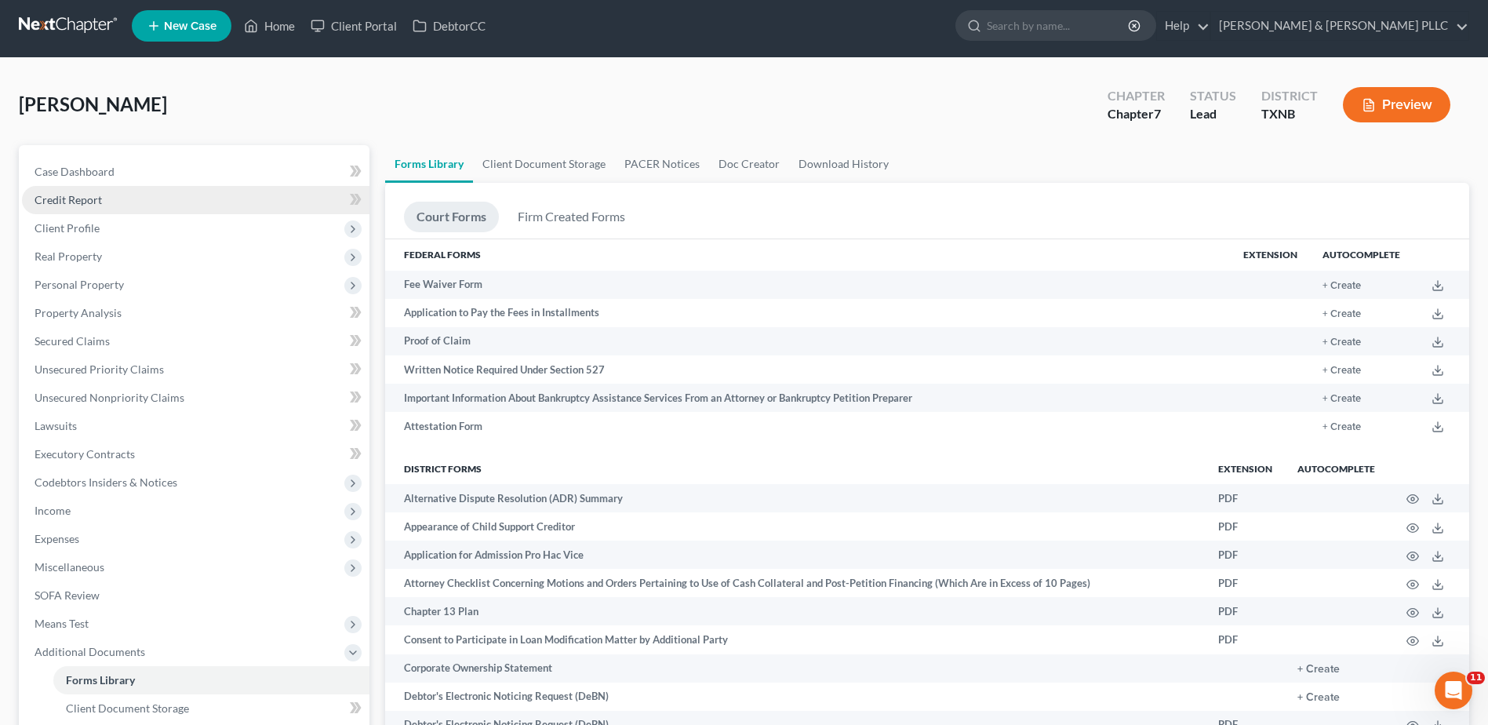
scroll to position [0, 0]
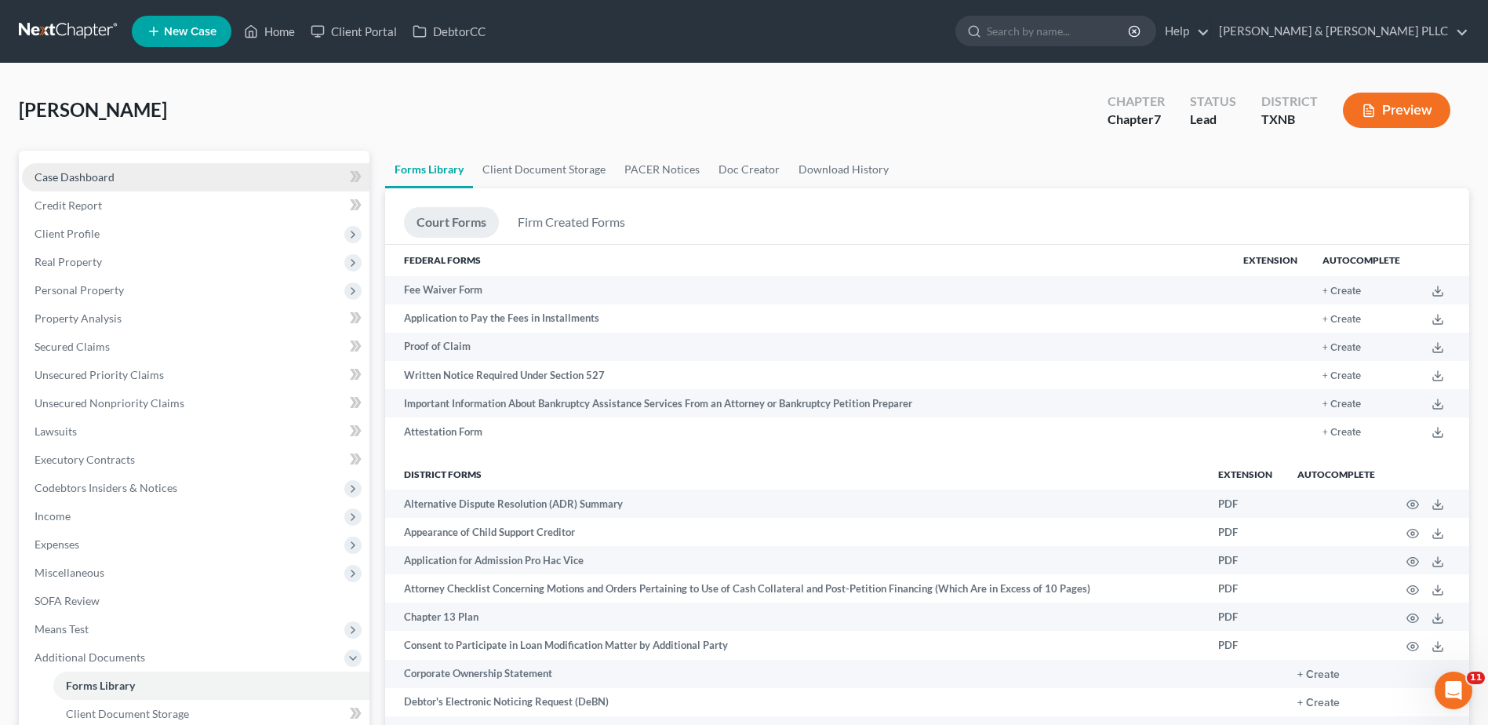
click at [136, 178] on link "Case Dashboard" at bounding box center [195, 177] width 347 height 28
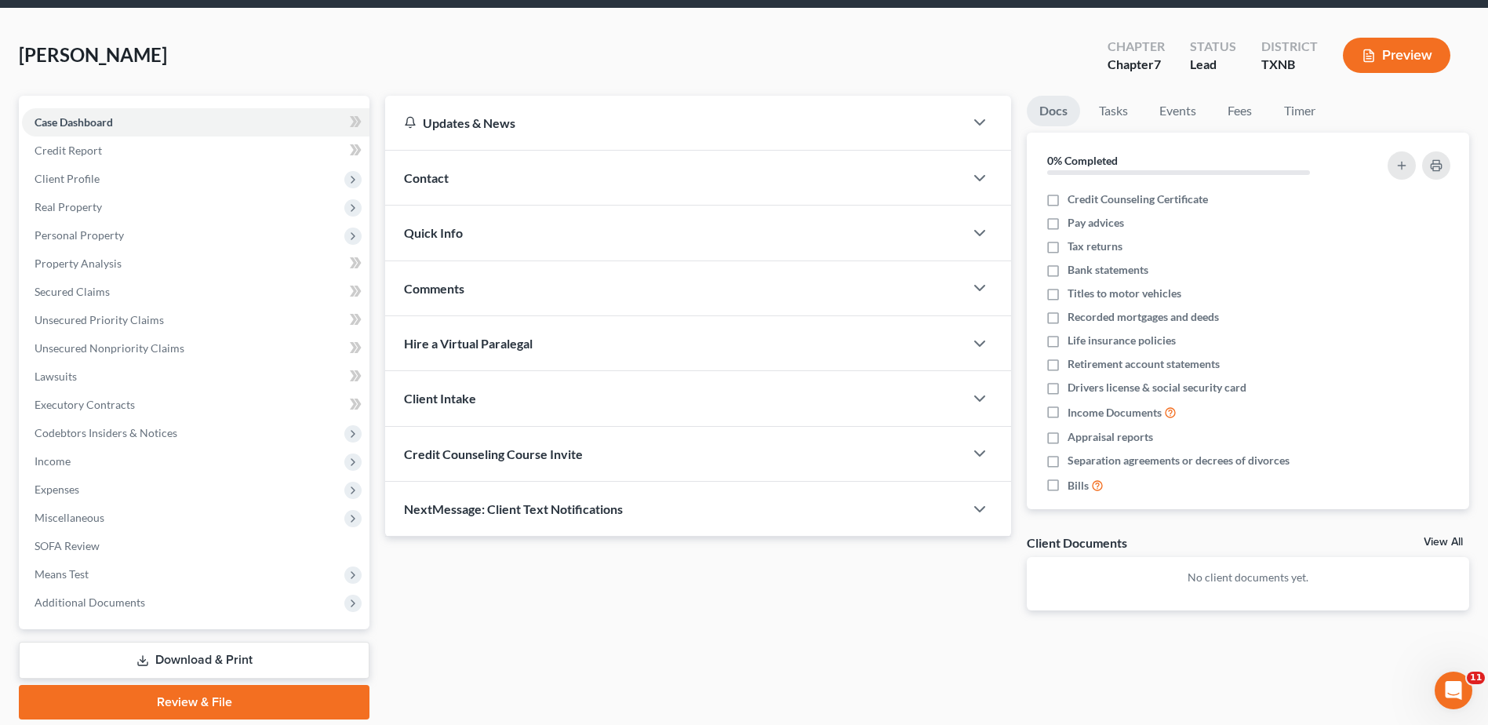
scroll to position [109, 0]
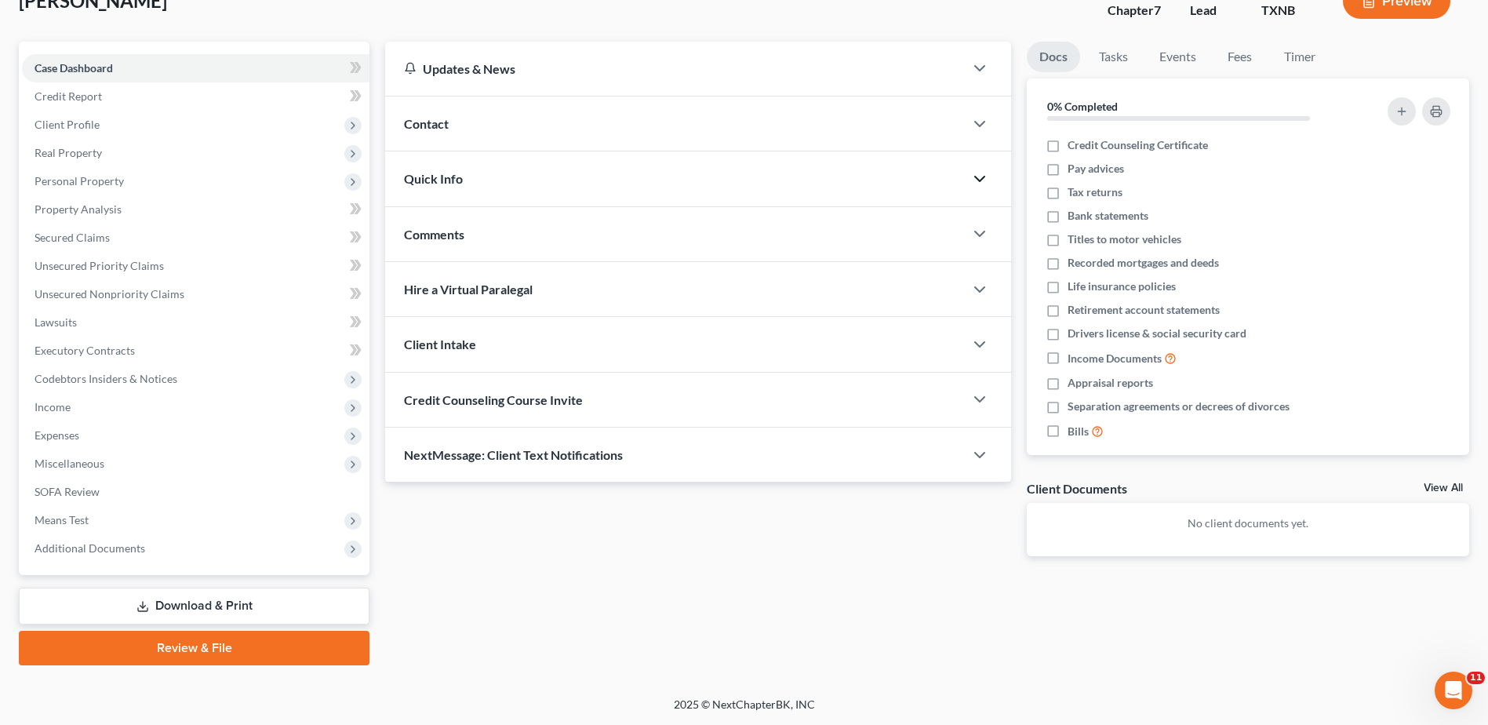
click at [980, 178] on icon "button" at bounding box center [979, 178] width 19 height 19
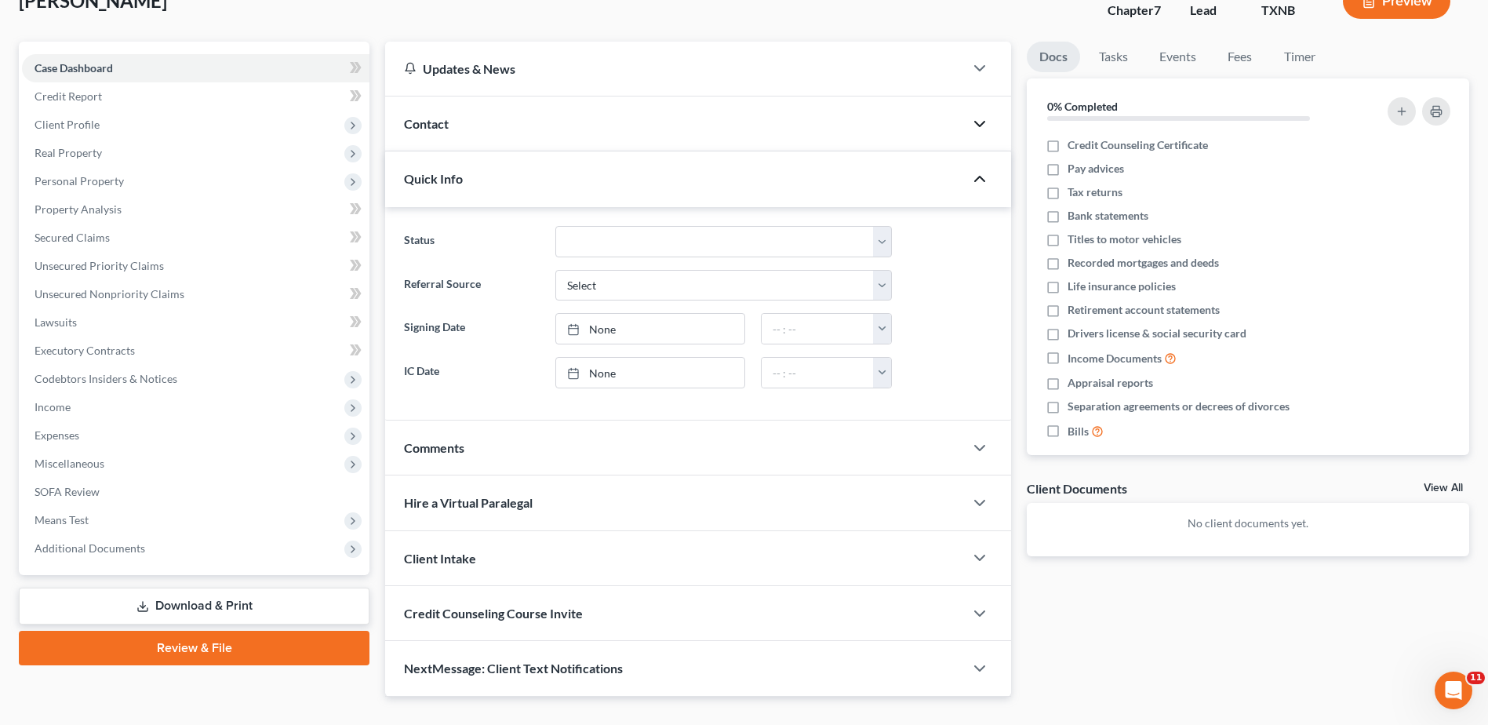
click at [980, 126] on polyline "button" at bounding box center [979, 124] width 9 height 5
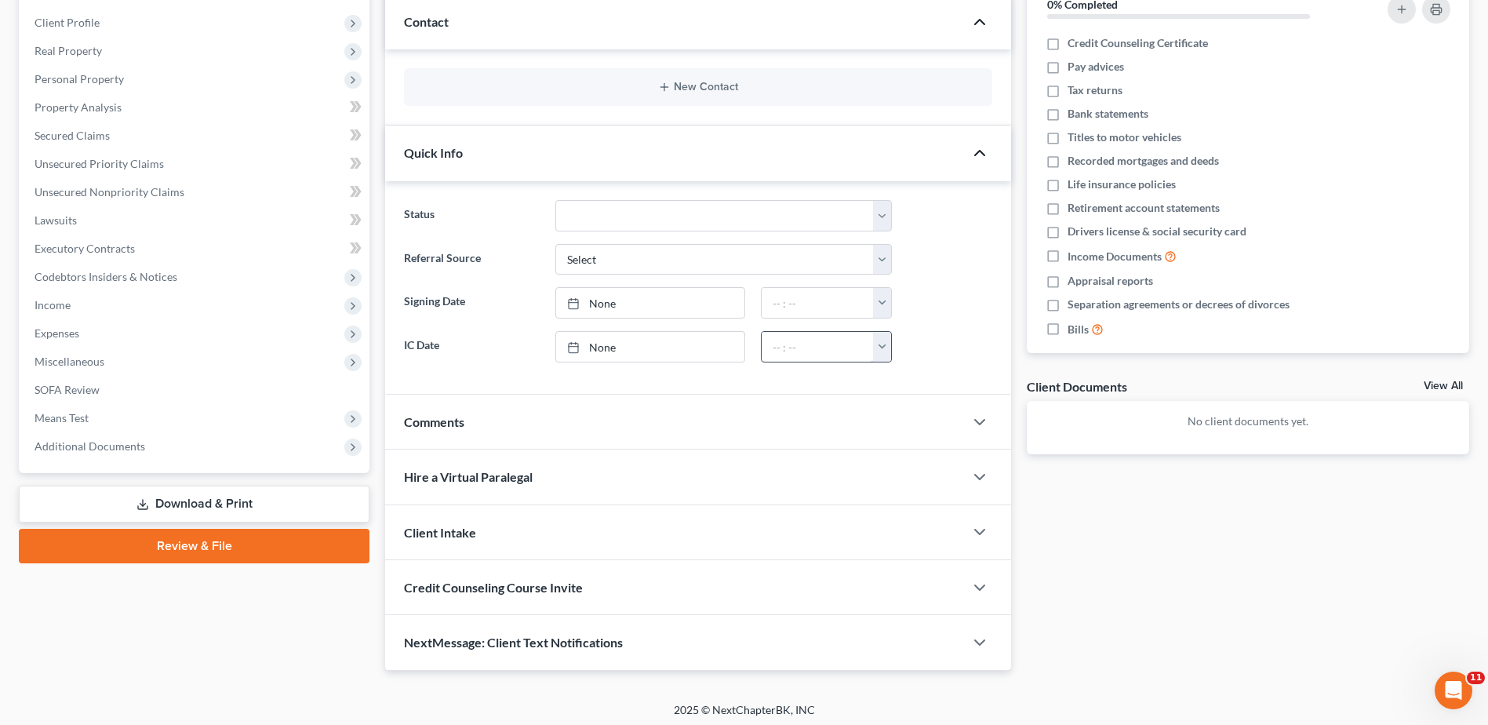
scroll to position [216, 0]
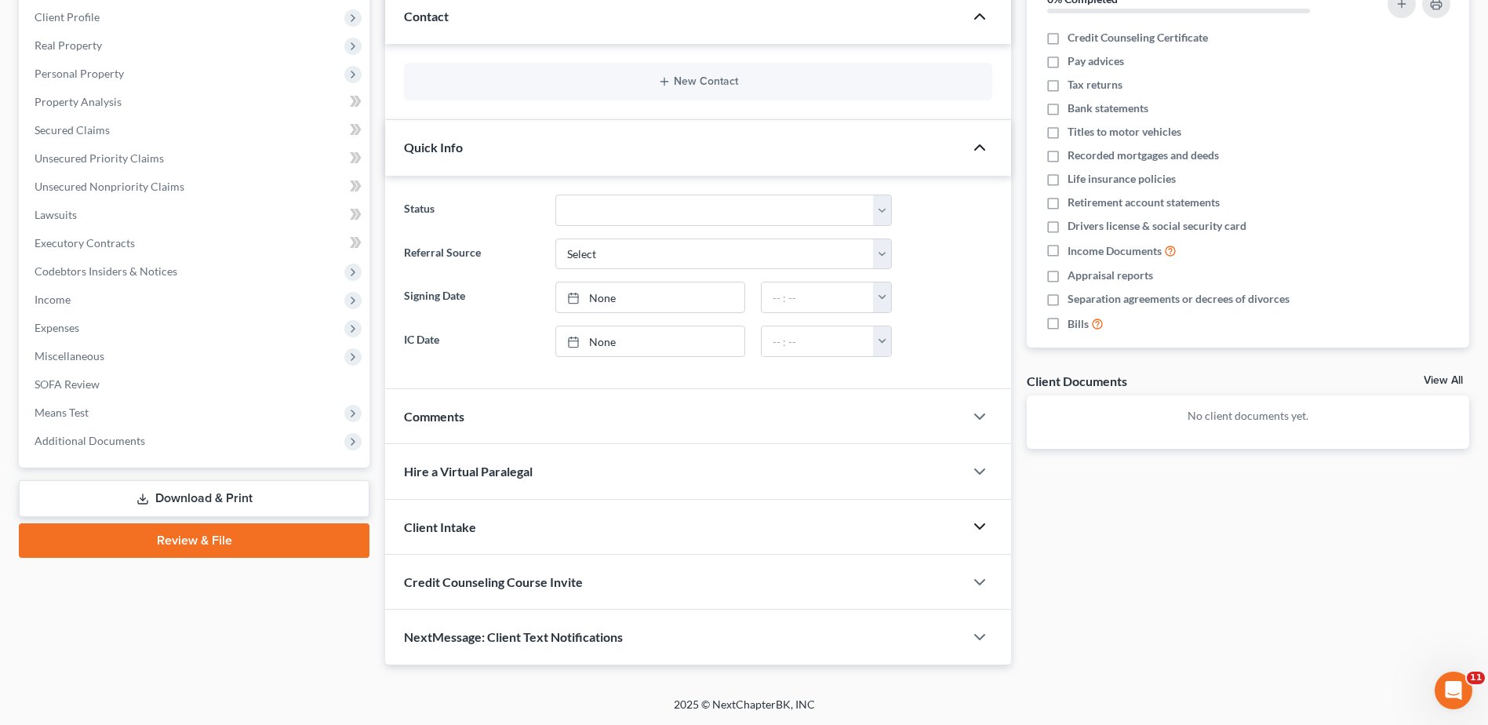
click at [980, 529] on polyline "button" at bounding box center [979, 526] width 9 height 5
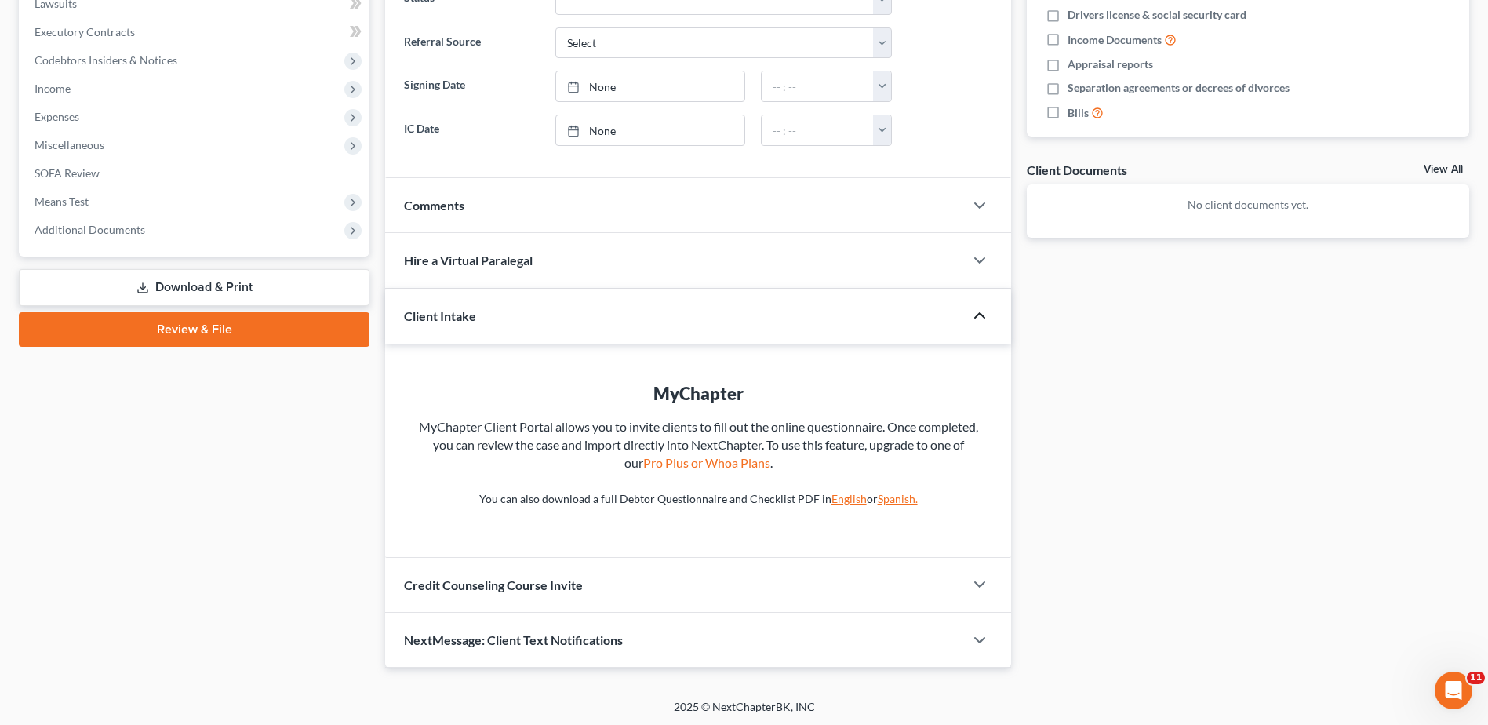
scroll to position [430, 0]
click at [844, 496] on link "English" at bounding box center [848, 495] width 35 height 13
